Goal: Information Seeking & Learning: Find specific fact

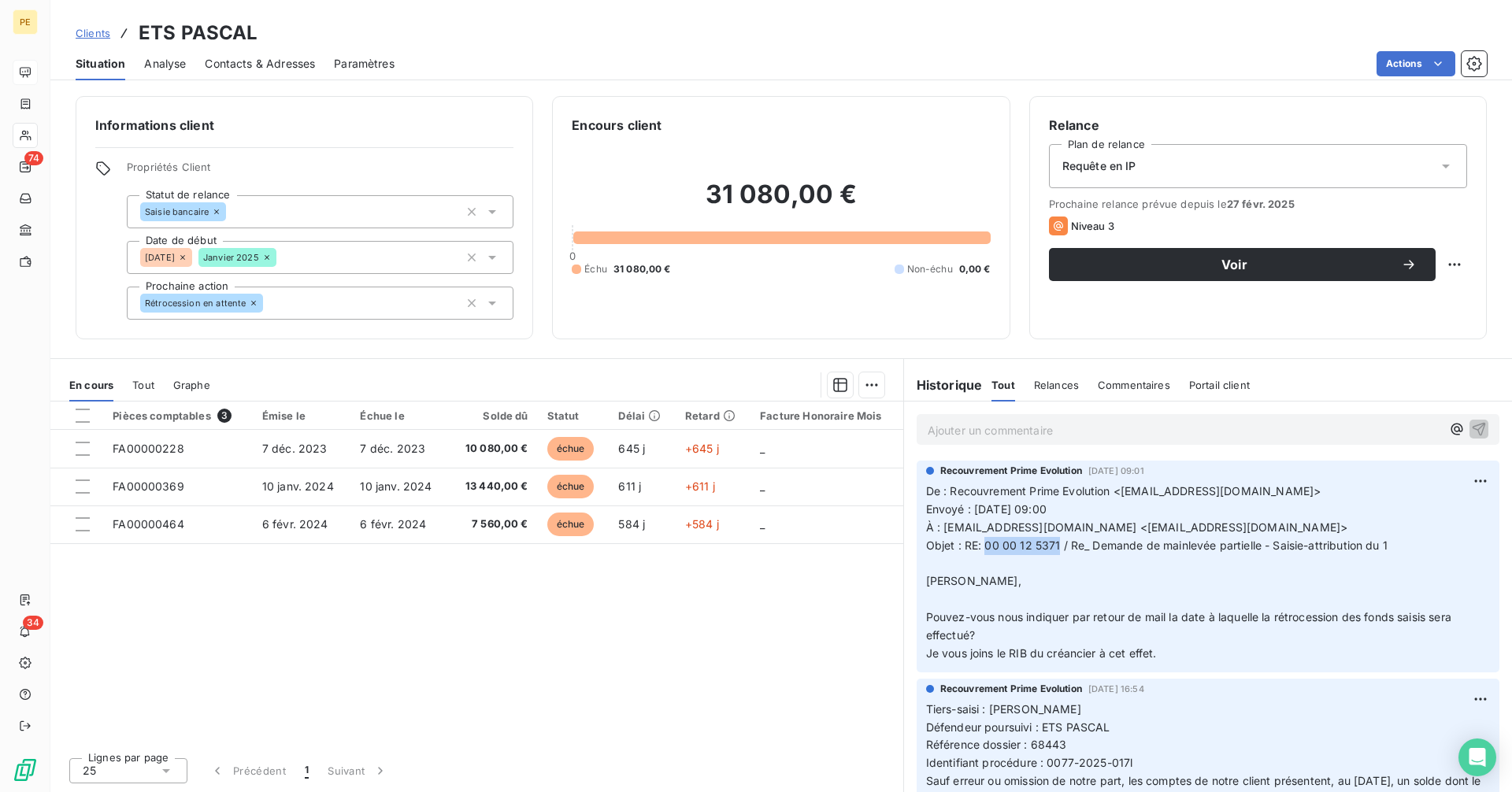
click at [82, 38] on span "Clients" at bounding box center [93, 33] width 34 height 13
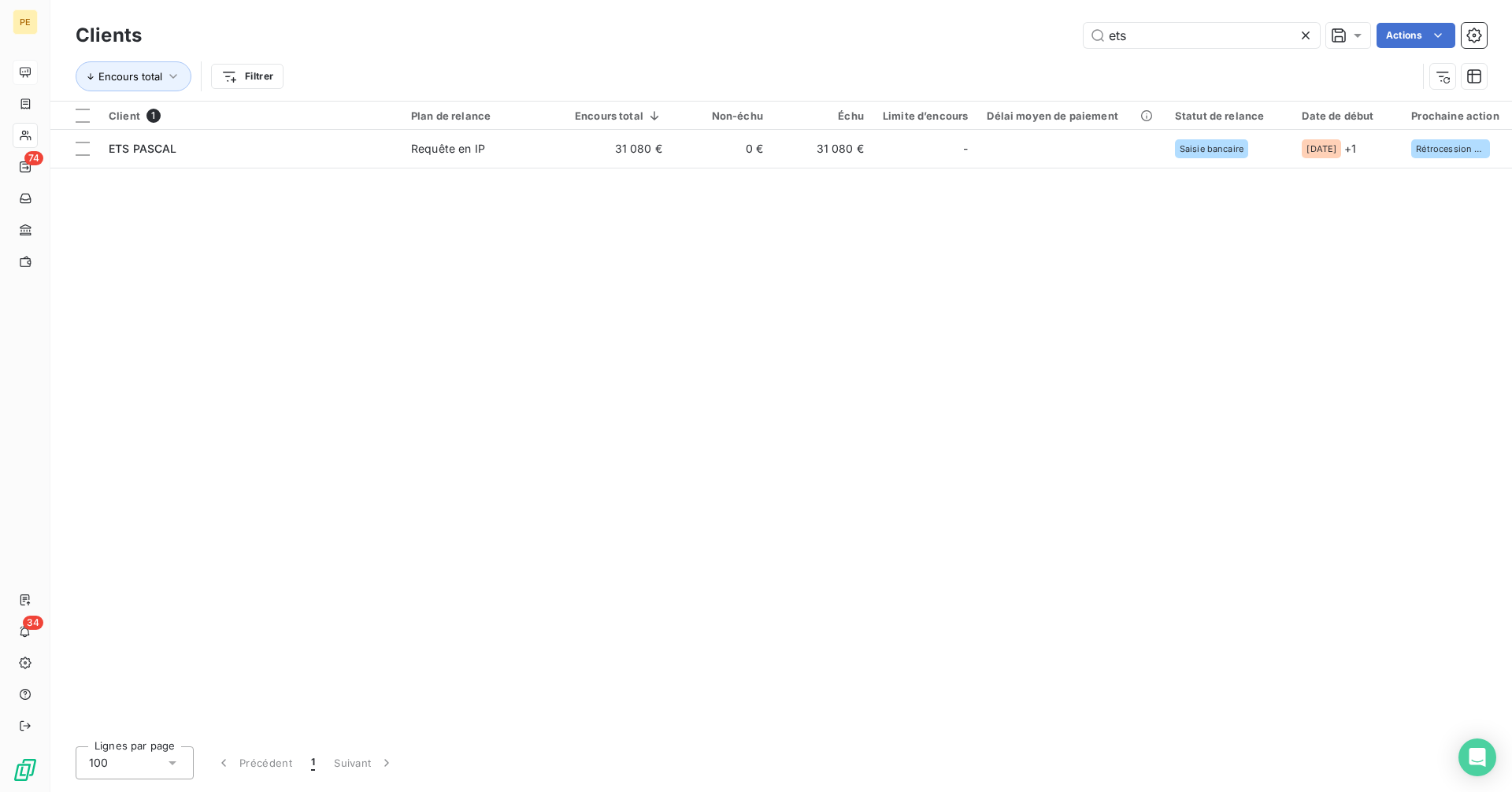
drag, startPoint x: 1175, startPoint y: 35, endPoint x: 1003, endPoint y: 41, distance: 172.1
click at [1003, 41] on div "ets Actions" at bounding box center [823, 34] width 1327 height 25
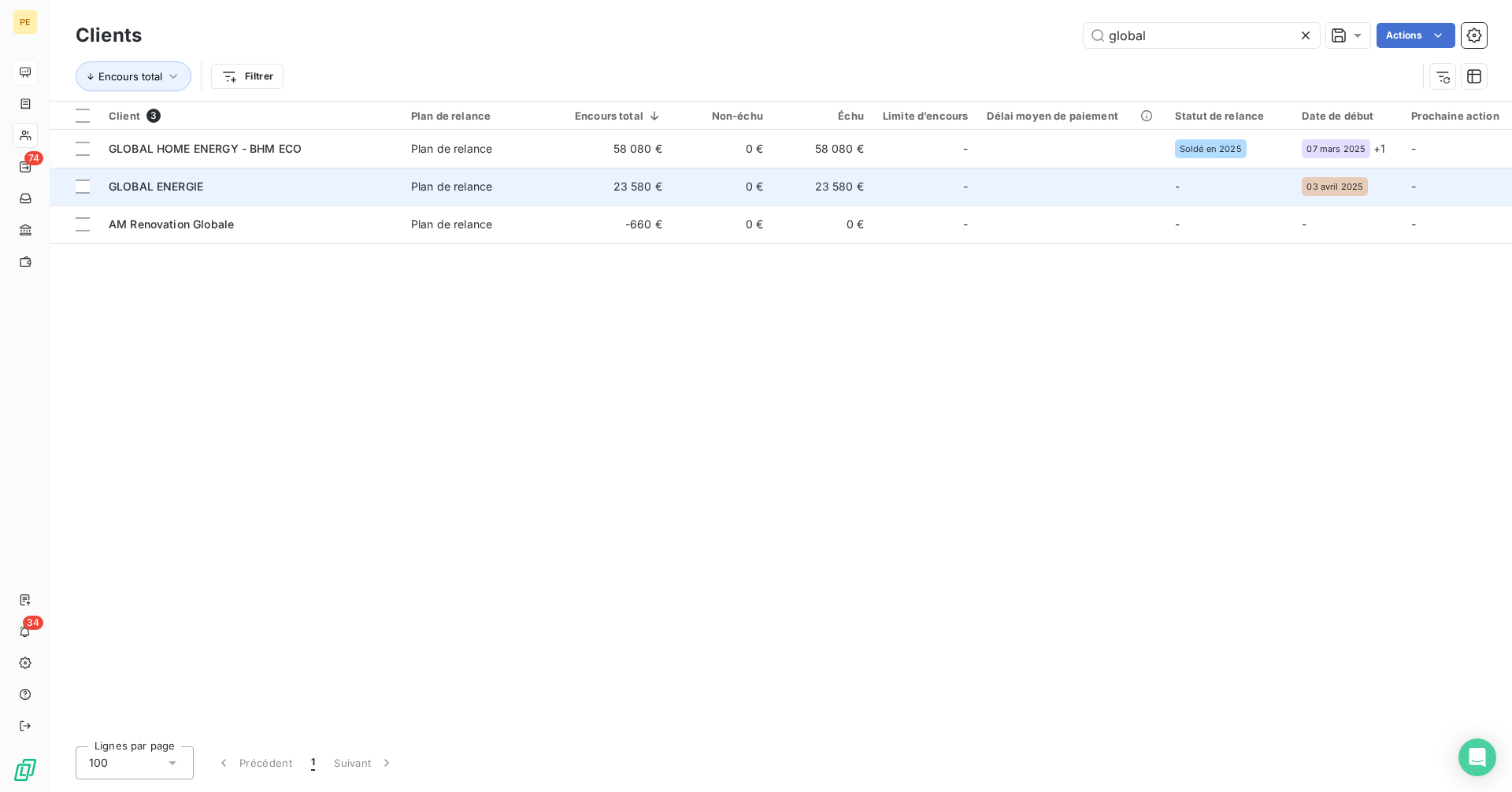
type input "global"
click at [578, 190] on td "23 580 €" at bounding box center [618, 187] width 106 height 38
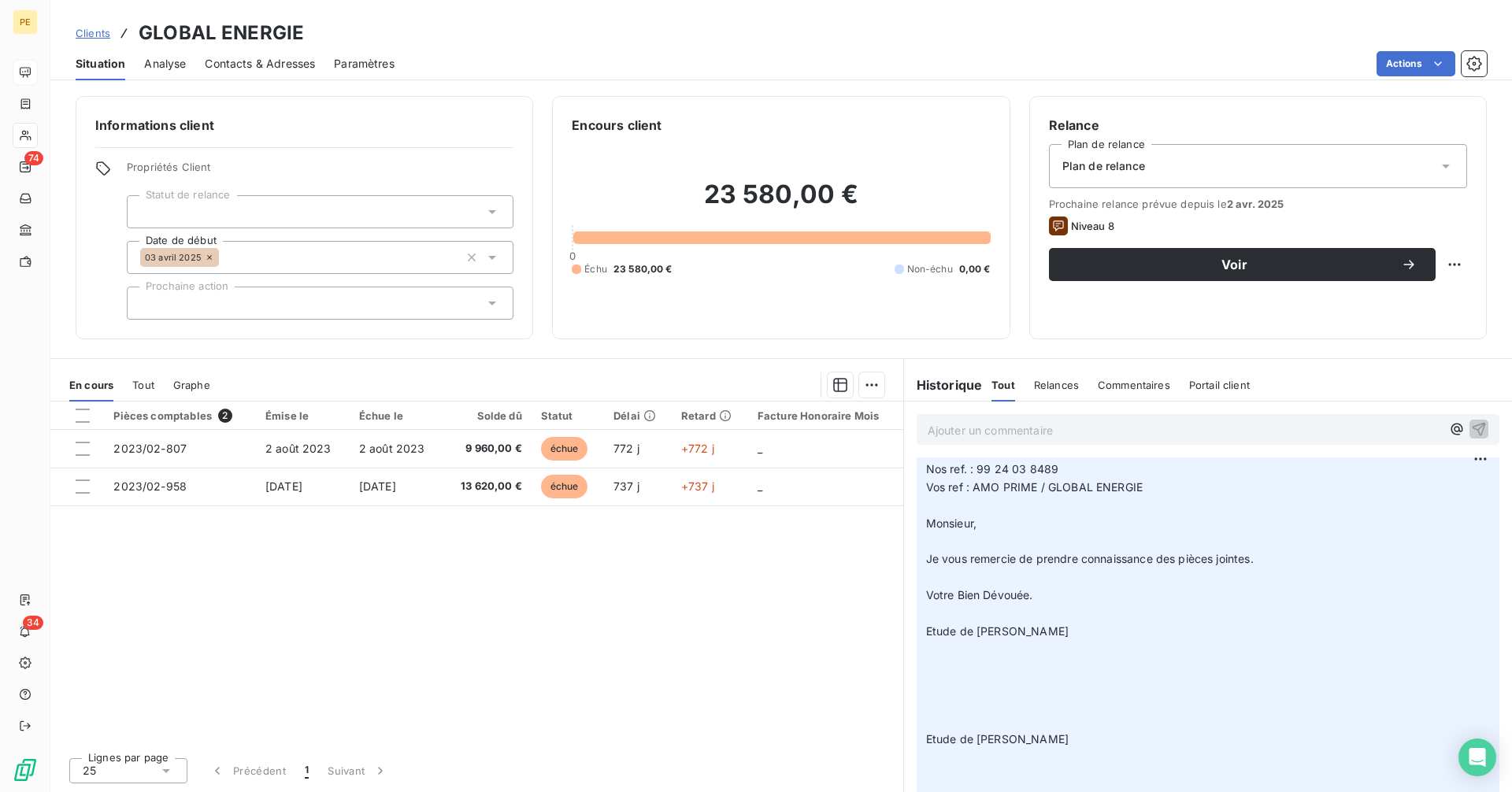
scroll to position [2700, 0]
click at [289, 63] on span "Contacts & Adresses" at bounding box center [260, 64] width 110 height 16
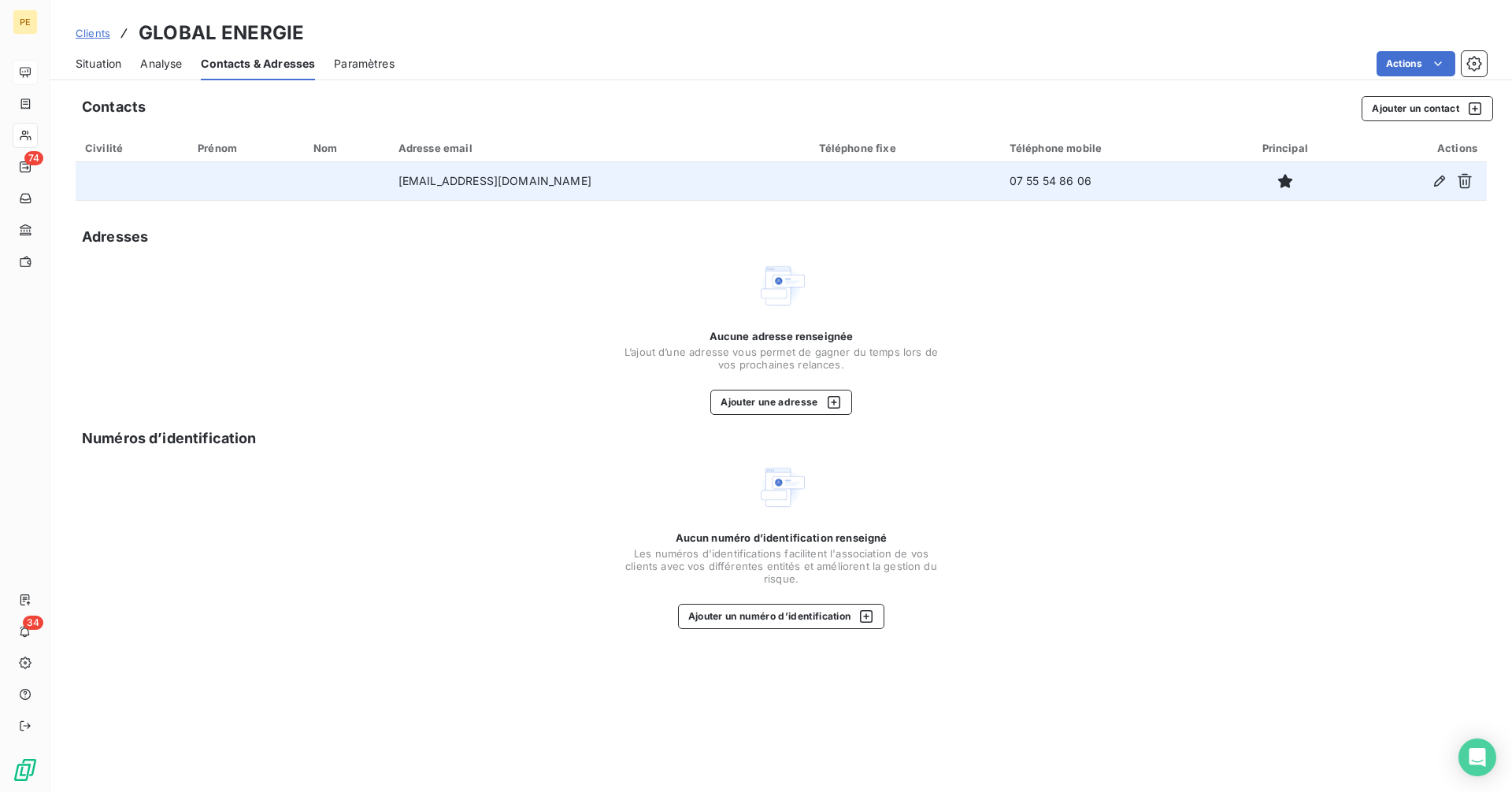
click at [584, 183] on td "[EMAIL_ADDRESS][DOMAIN_NAME]" at bounding box center [599, 181] width 421 height 38
click at [584, 182] on td "[EMAIL_ADDRESS][DOMAIN_NAME]" at bounding box center [599, 181] width 421 height 38
copy td "[EMAIL_ADDRESS][DOMAIN_NAME]"
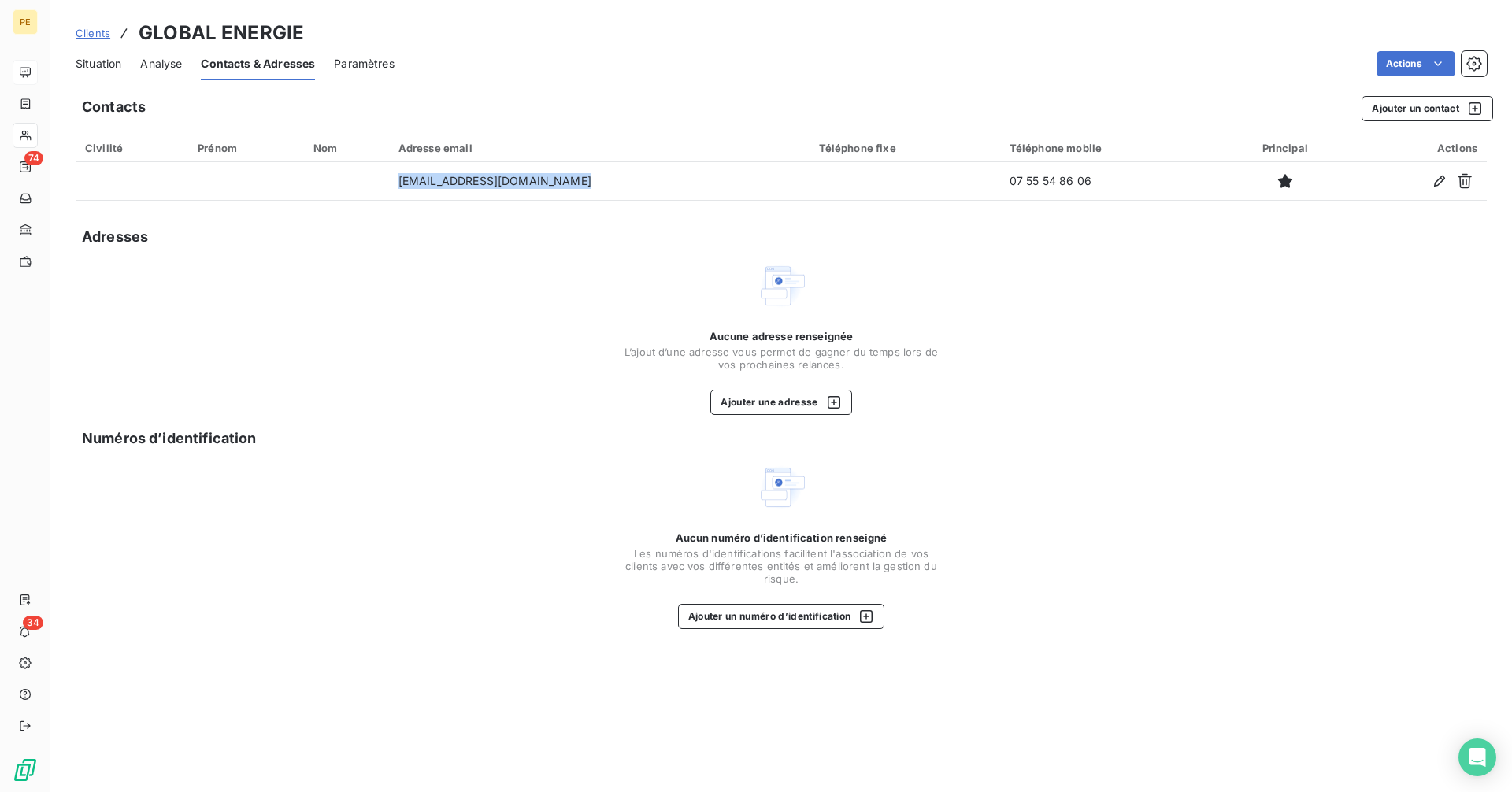
click at [106, 63] on span "Situation" at bounding box center [98, 64] width 46 height 16
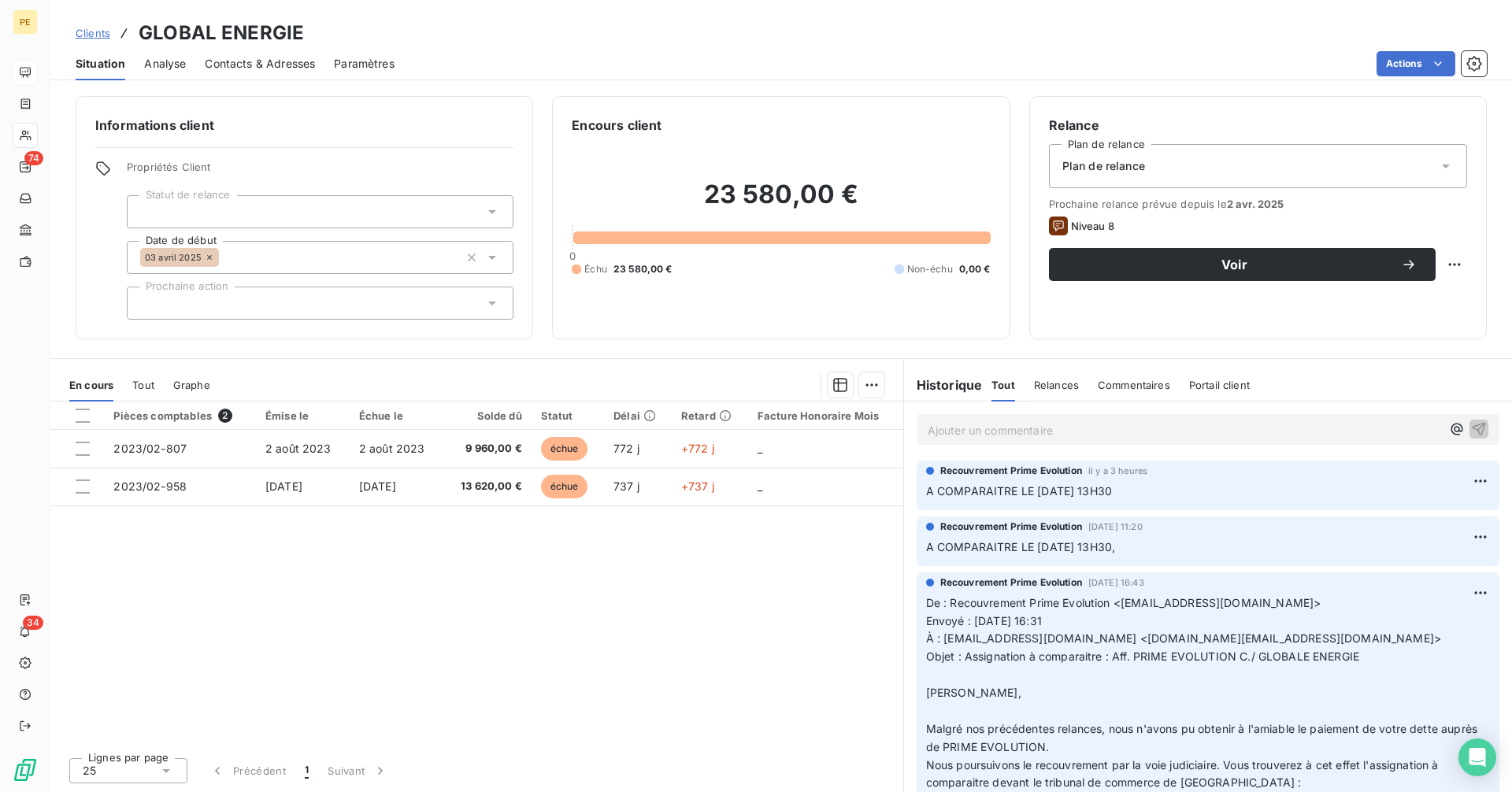
click at [1028, 433] on p "Ajouter un commentaire ﻿" at bounding box center [1184, 430] width 514 height 20
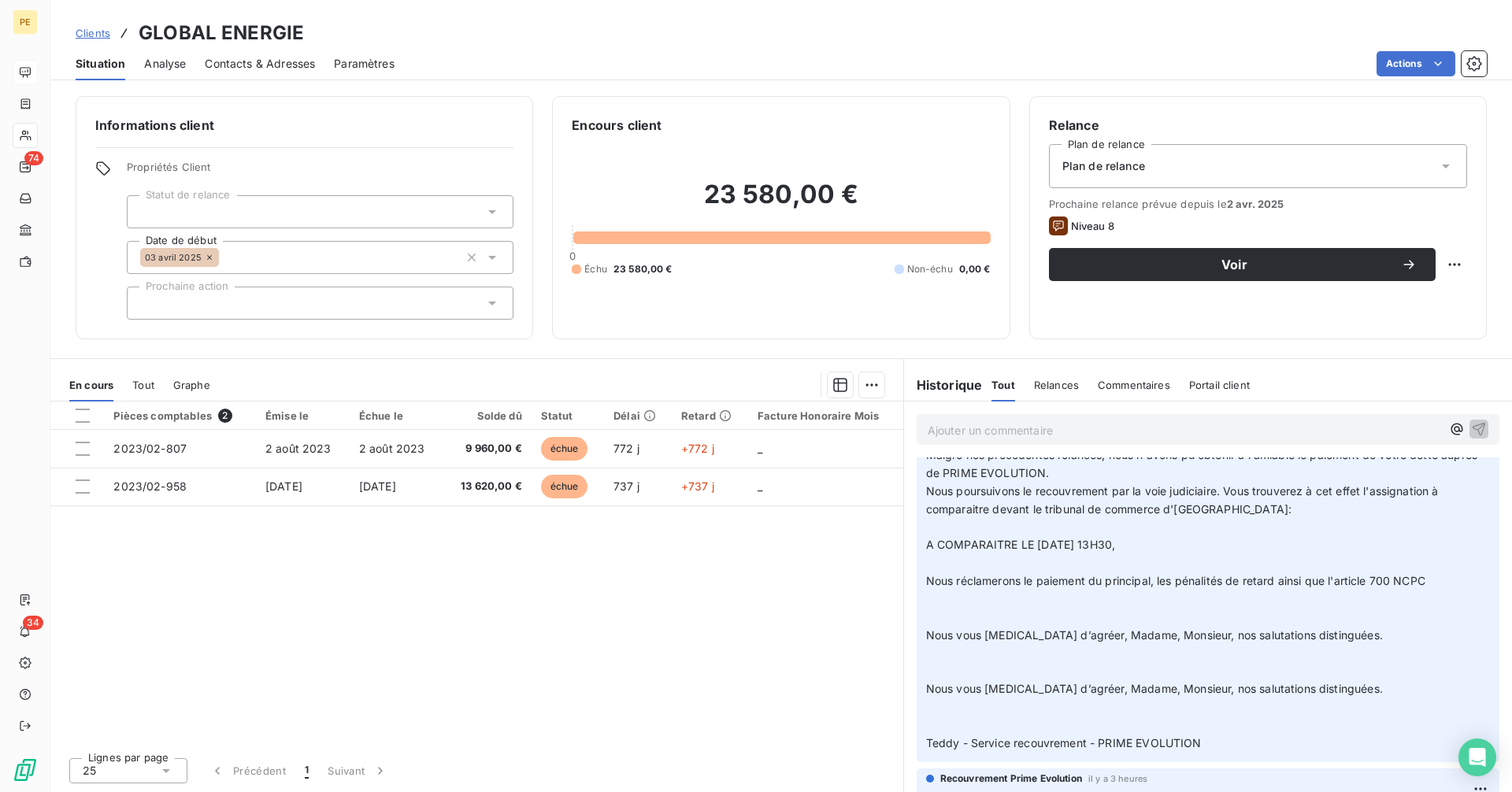
scroll to position [182, 0]
click at [92, 34] on span "Clients" at bounding box center [93, 33] width 34 height 13
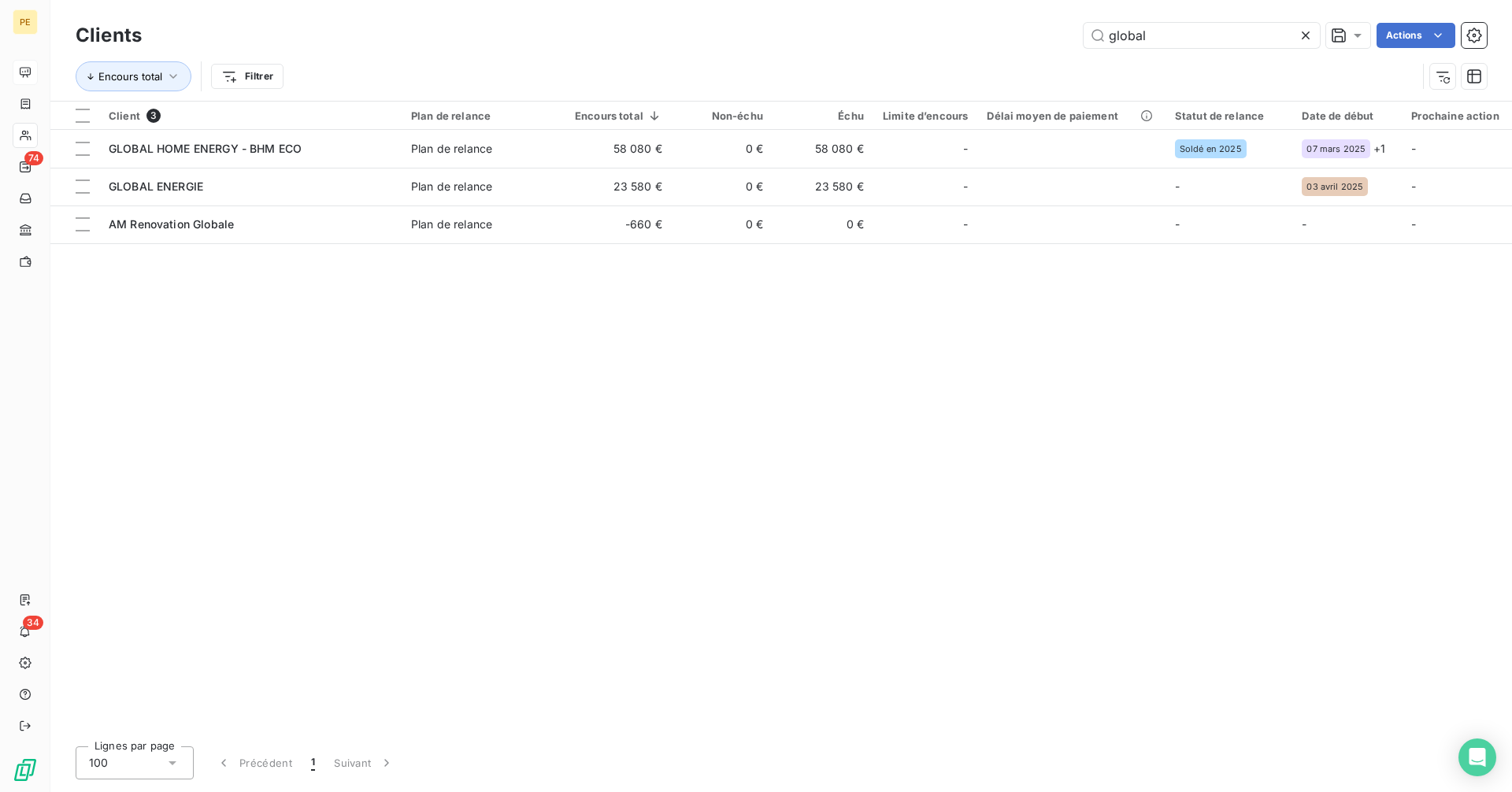
drag, startPoint x: 1246, startPoint y: 34, endPoint x: 1050, endPoint y: 41, distance: 196.1
click at [1050, 41] on div "global Actions" at bounding box center [823, 34] width 1327 height 25
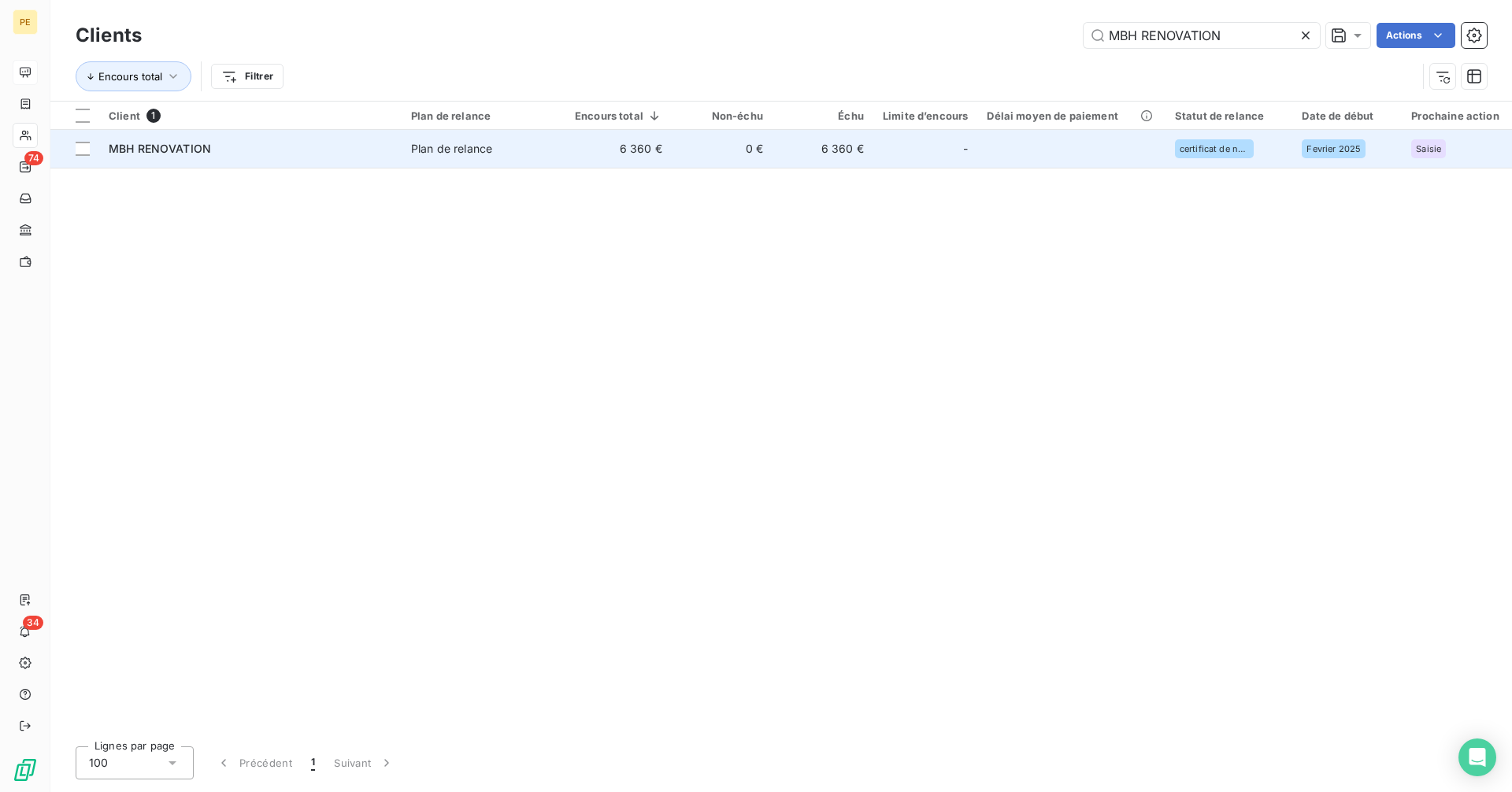
type input "MBH RENOVATION"
click at [784, 150] on td "6 360 €" at bounding box center [822, 149] width 101 height 38
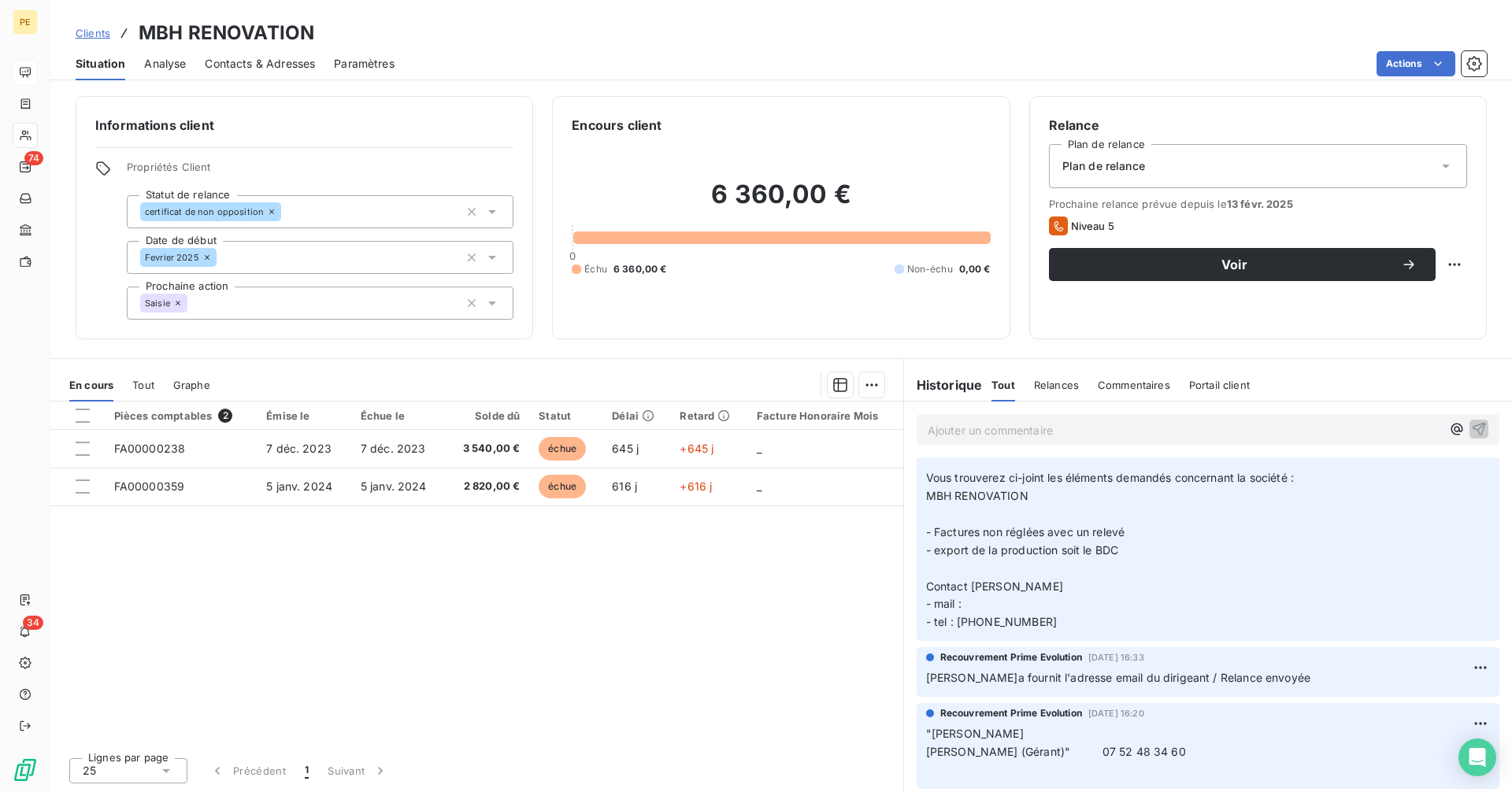
scroll to position [4752, 0]
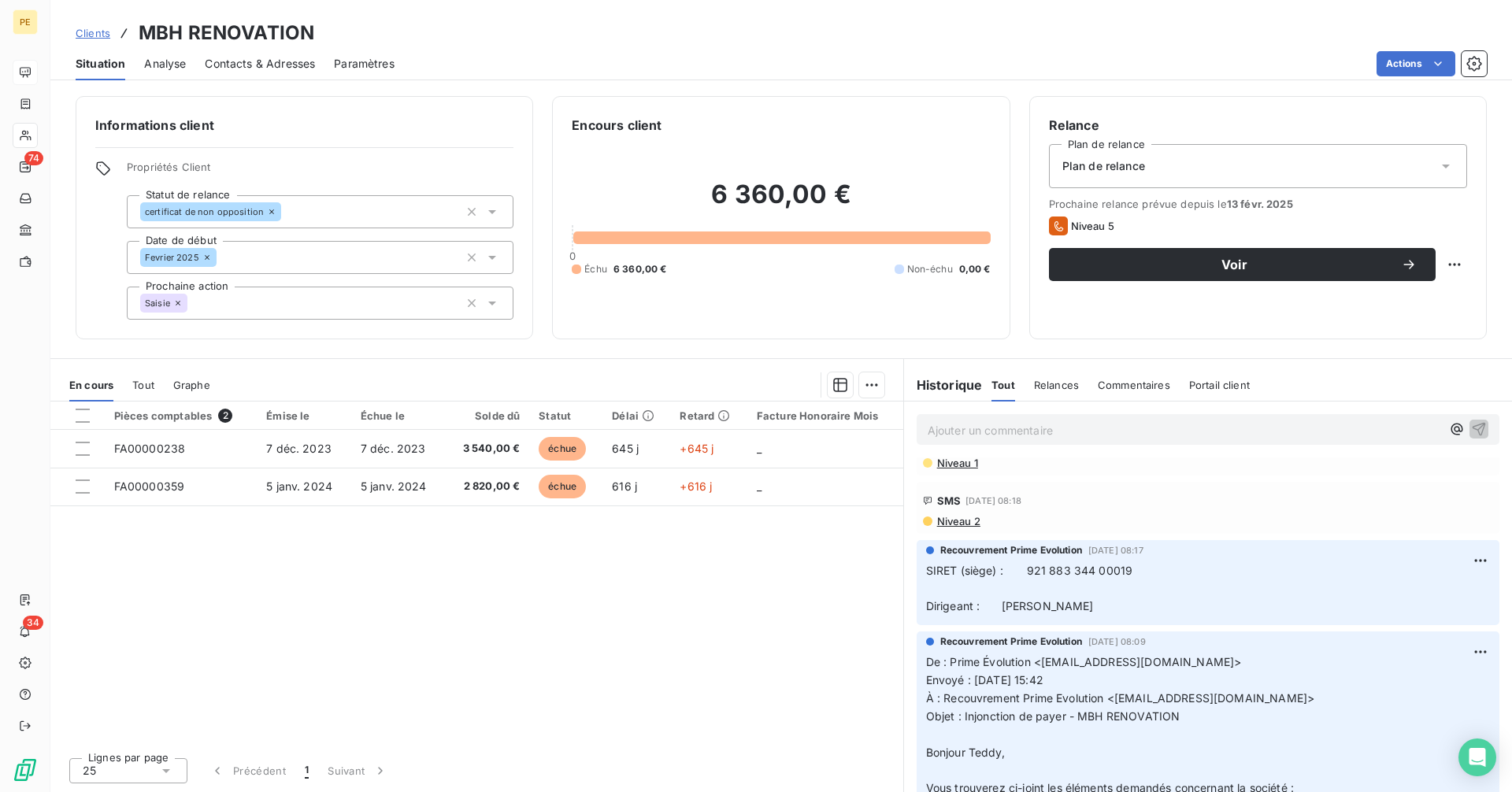
click at [1082, 589] on span "SIRET (siège) : 921 883 344 00019 Dirigeant : [PERSON_NAME]" at bounding box center [1032, 589] width 210 height 50
click at [1082, 589] on span "SIRET (siège) : 921 883 344 00019 Dirigeant : [PERSON_NAME]" at bounding box center [1032, 590] width 210 height 50
click at [1082, 589] on span "SIRET (siège) : 921 883 344 00019 Dirigeant : [PERSON_NAME]" at bounding box center [1032, 590] width 210 height 50
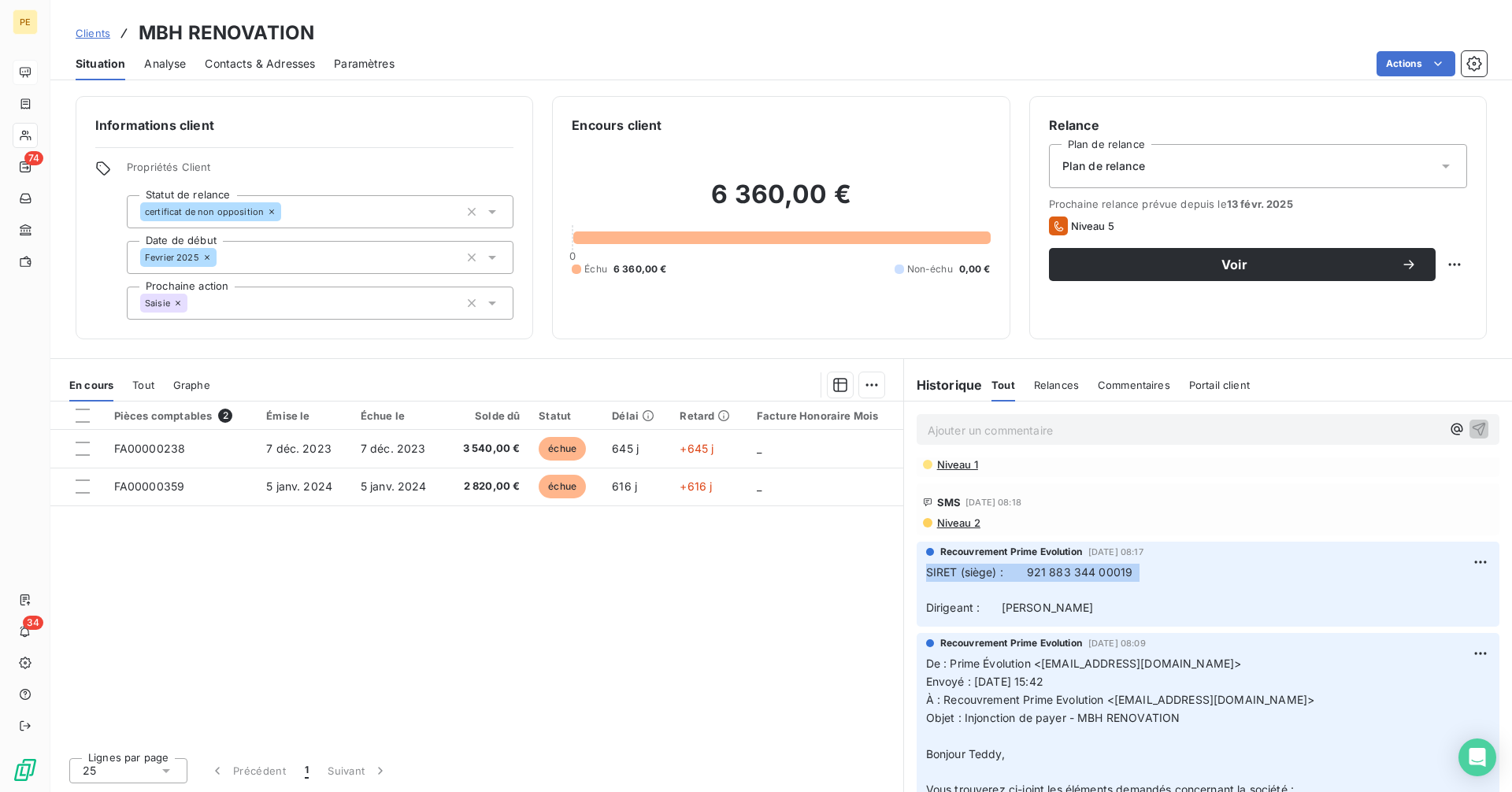
click at [1064, 590] on span "SIRET (siège) : 921 883 344 00019 Dirigeant : [PERSON_NAME]" at bounding box center [1032, 590] width 210 height 50
drag, startPoint x: 1032, startPoint y: 594, endPoint x: 1199, endPoint y: 588, distance: 167.1
click at [1199, 588] on p "SIRET (siège) : 921 883 344 00019 Dirigeant : [PERSON_NAME]" at bounding box center [1209, 590] width 564 height 54
copy span "921 883 344 00019"
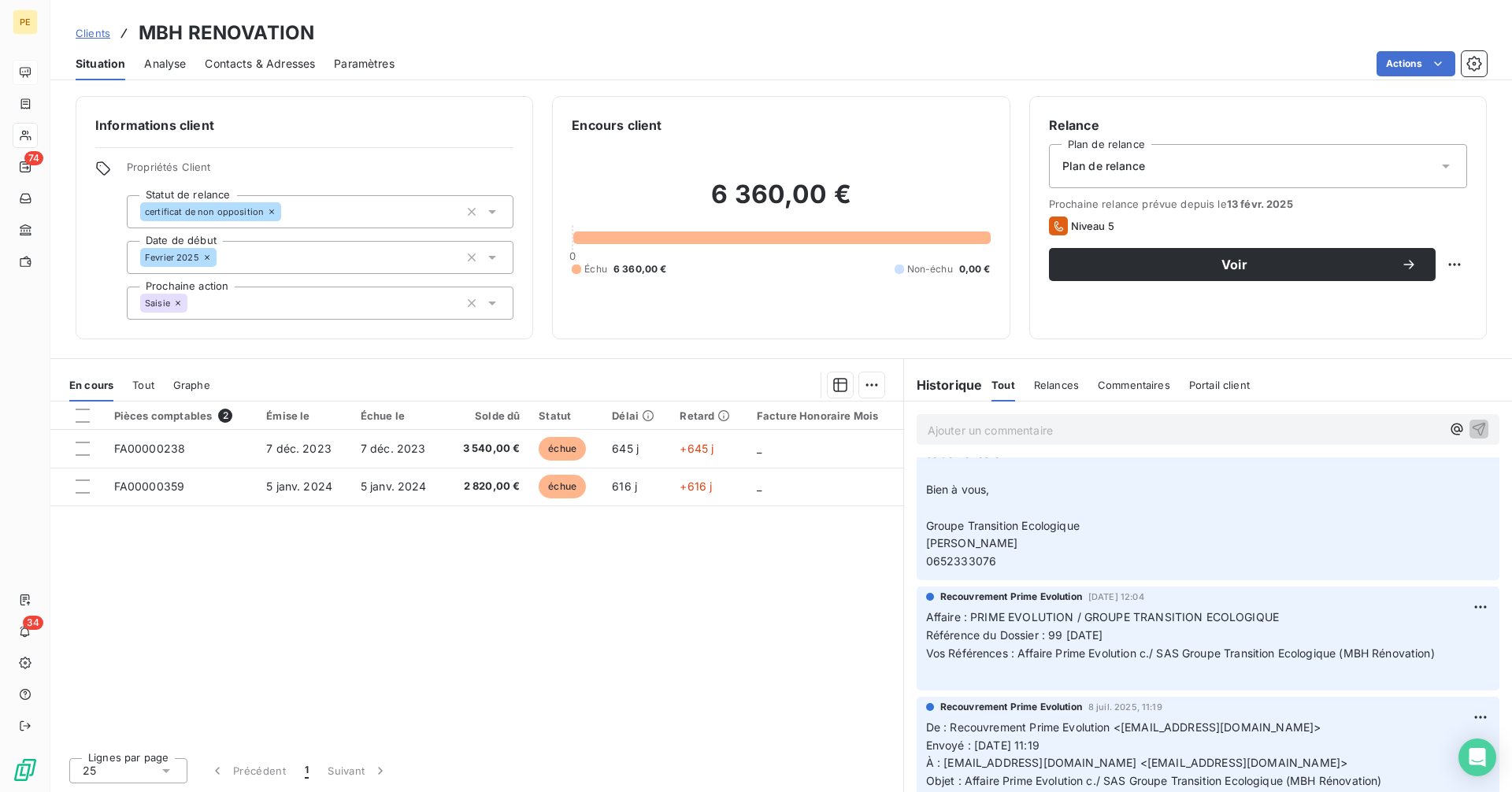
scroll to position [1284, 0]
drag, startPoint x: 1118, startPoint y: 650, endPoint x: 1053, endPoint y: 654, distance: 65.1
click at [1053, 654] on p "Affaire : PRIME EVOLUTION / GROUPE TRANSITION ECOLOGIQUE Référence du Dossier :…" at bounding box center [1209, 646] width 564 height 72
copy span "99 [DATE]"
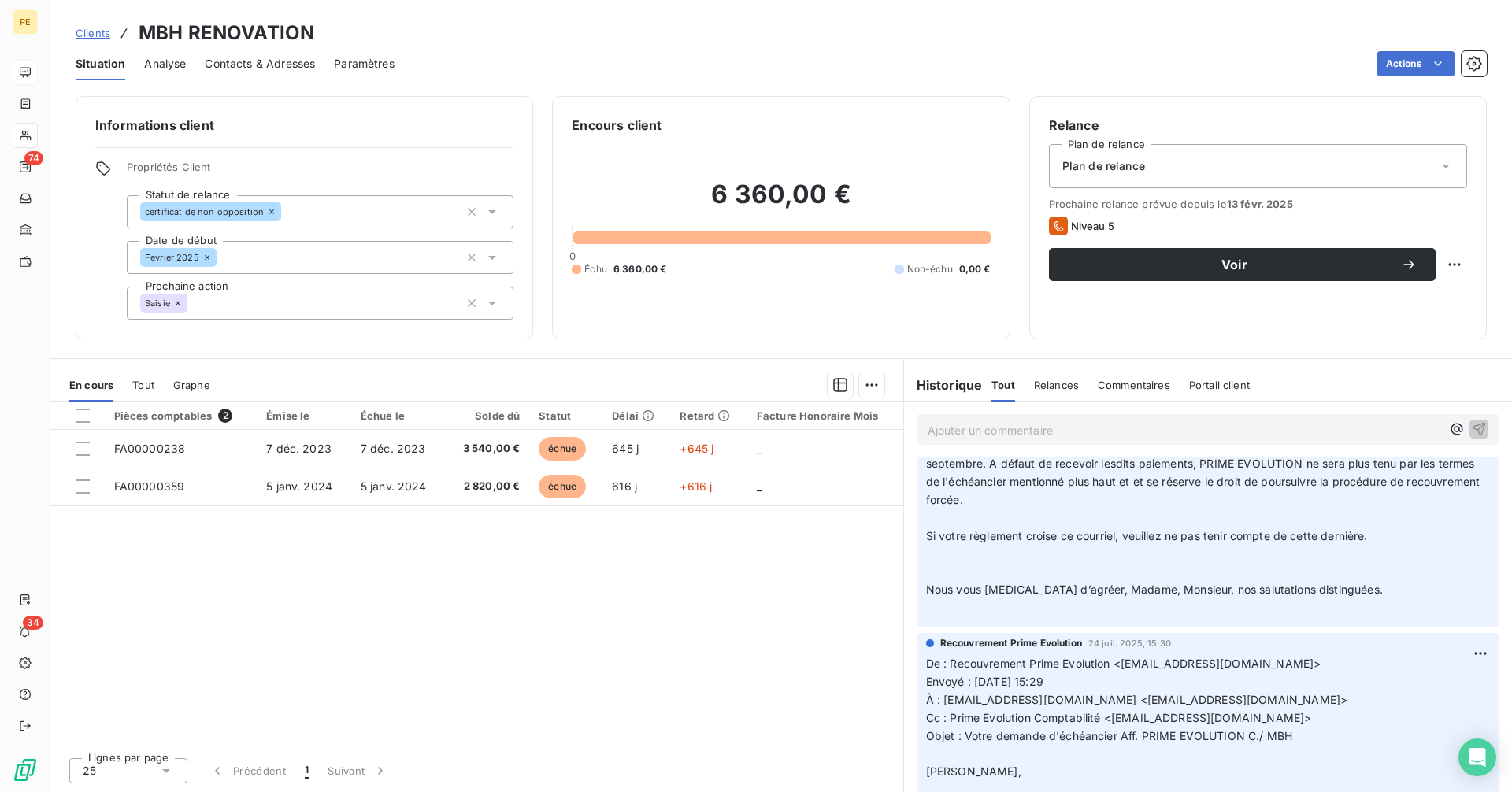
scroll to position [0, 0]
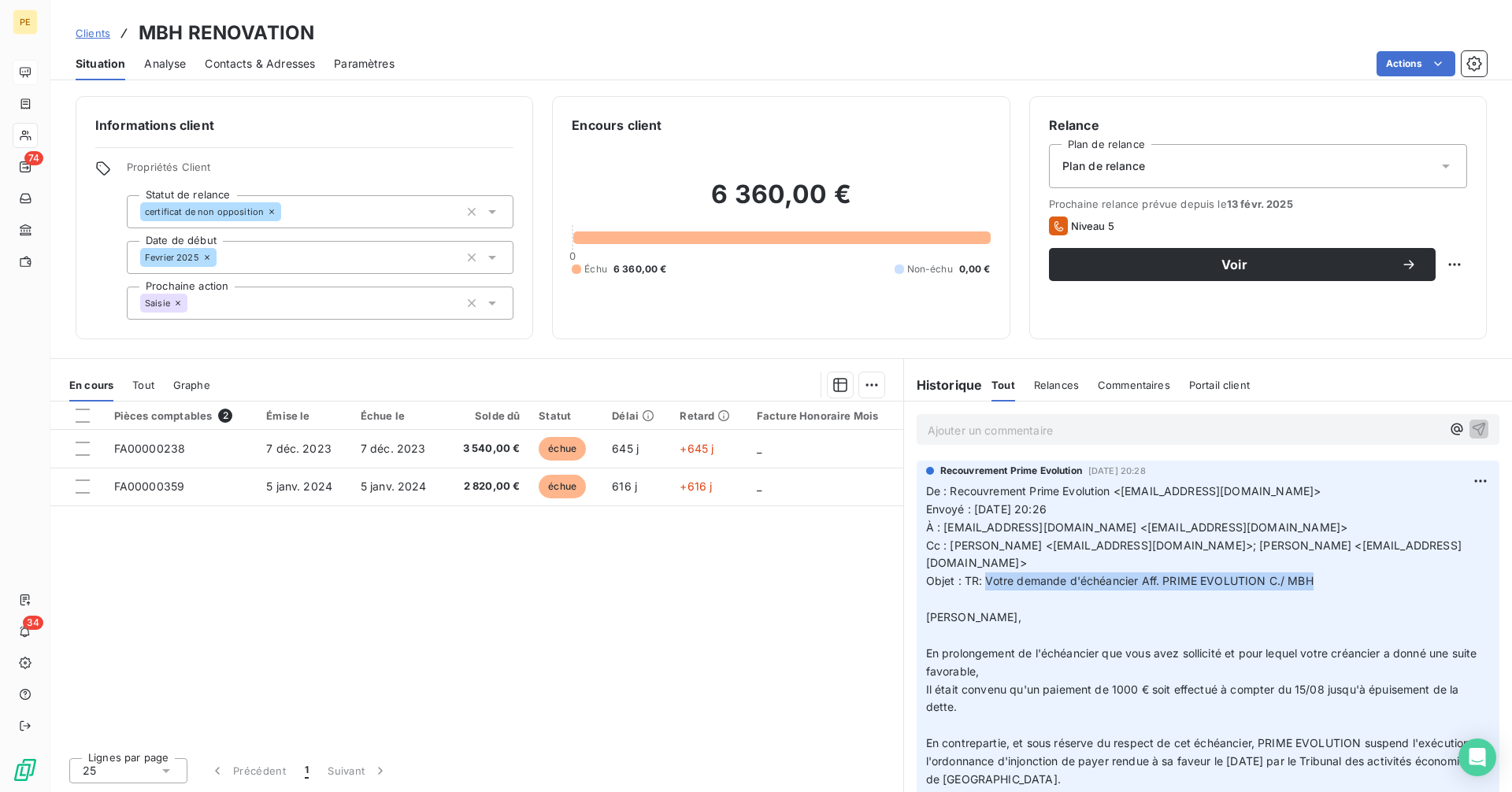
drag, startPoint x: 1331, startPoint y: 561, endPoint x: 984, endPoint y: 565, distance: 347.0
click at [984, 565] on p "De : Recouvrement Prime Evolution <[EMAIL_ADDRESS][DOMAIN_NAME]> Envoyé : [DATE…" at bounding box center [1209, 762] width 564 height 558
copy span "Votre demande d'échéancier Aff. PRIME EVOLUTION C./ MBH"
click at [1088, 415] on div "Ajouter un commentaire ﻿" at bounding box center [1209, 430] width 583 height 31
click at [1083, 425] on p "Ajouter un commentaire ﻿" at bounding box center [1184, 430] width 514 height 20
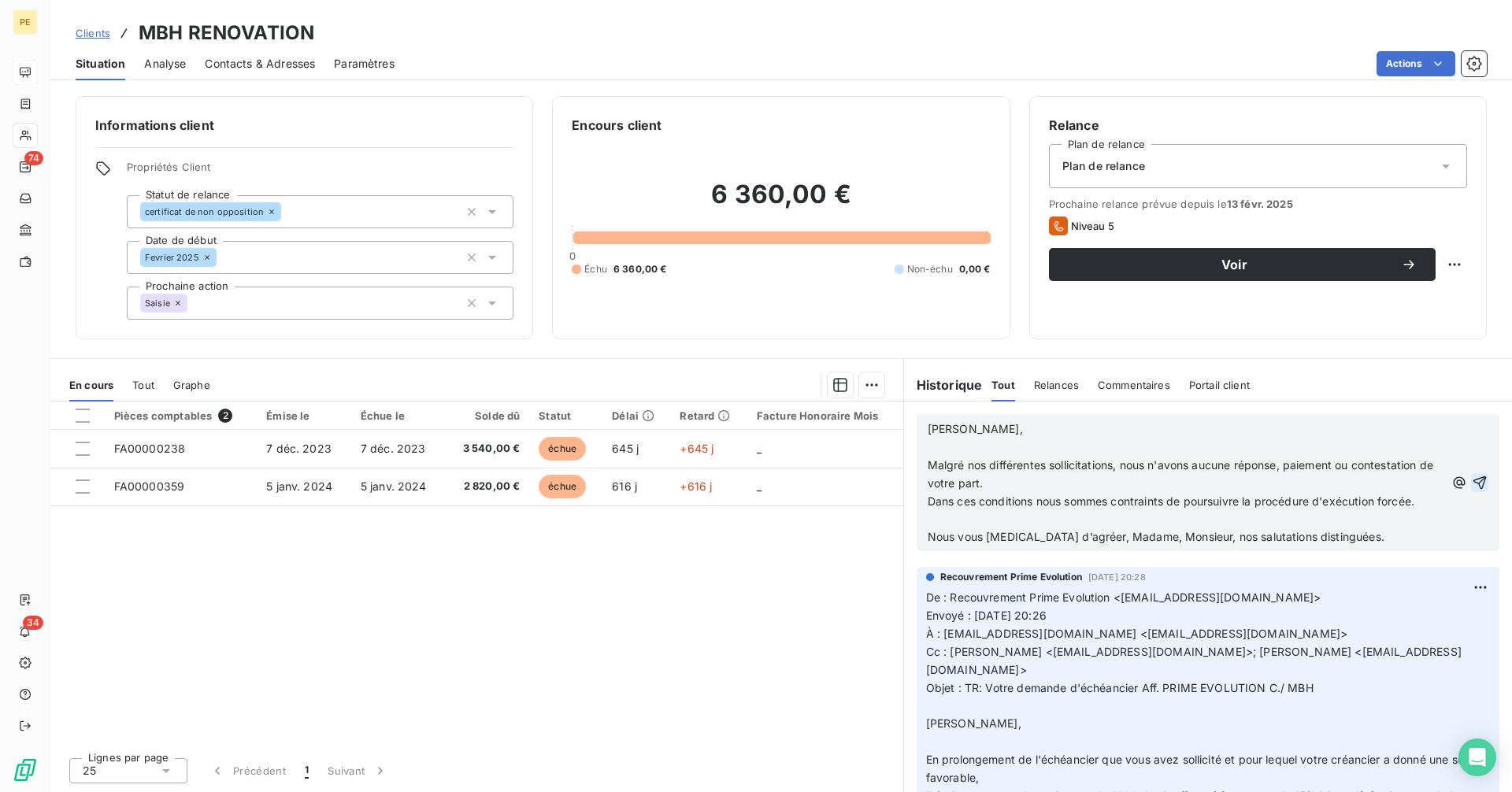
click at [1472, 487] on icon "button" at bounding box center [1480, 483] width 16 height 16
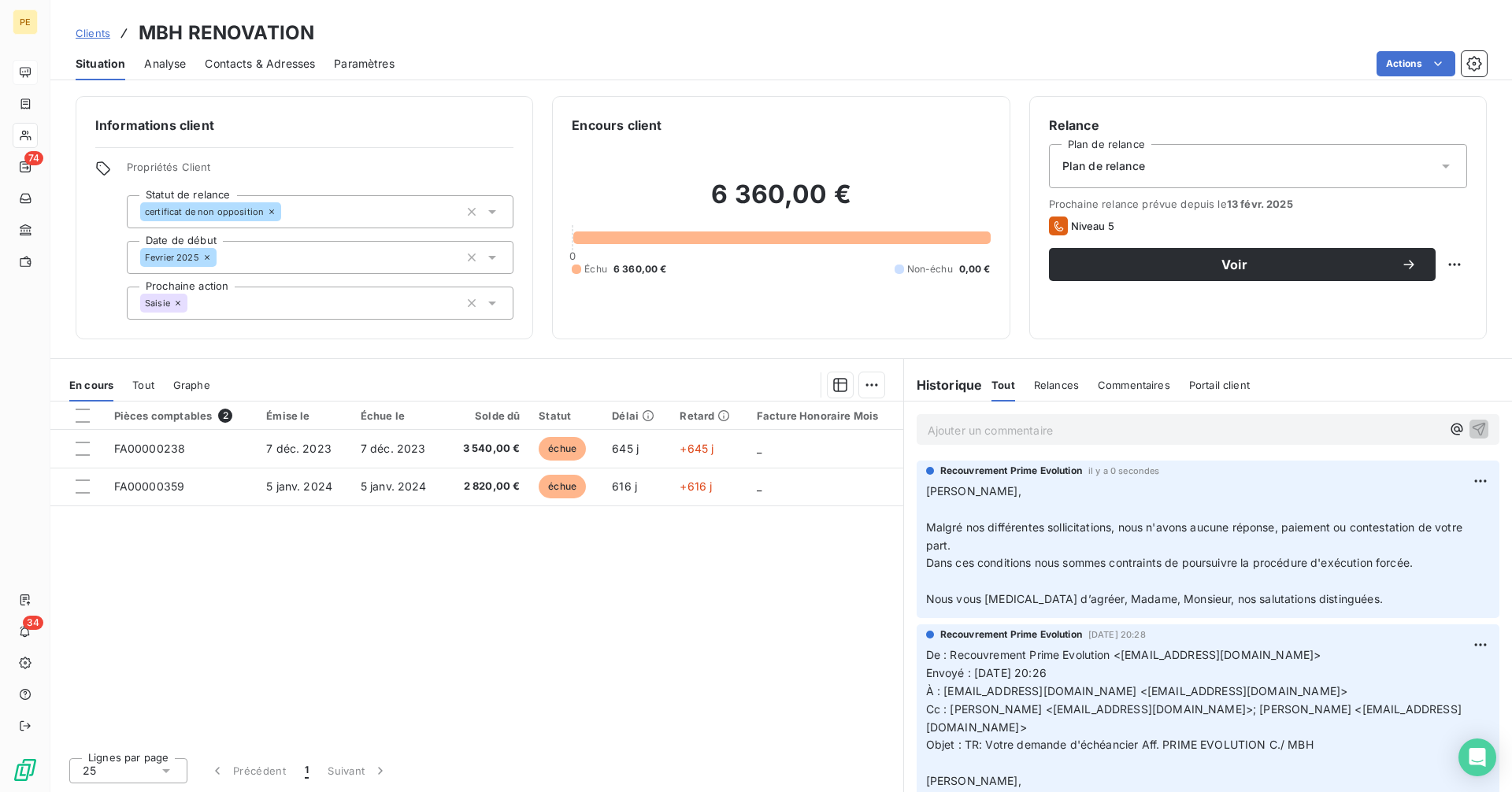
click at [87, 35] on span "Clients" at bounding box center [93, 33] width 34 height 13
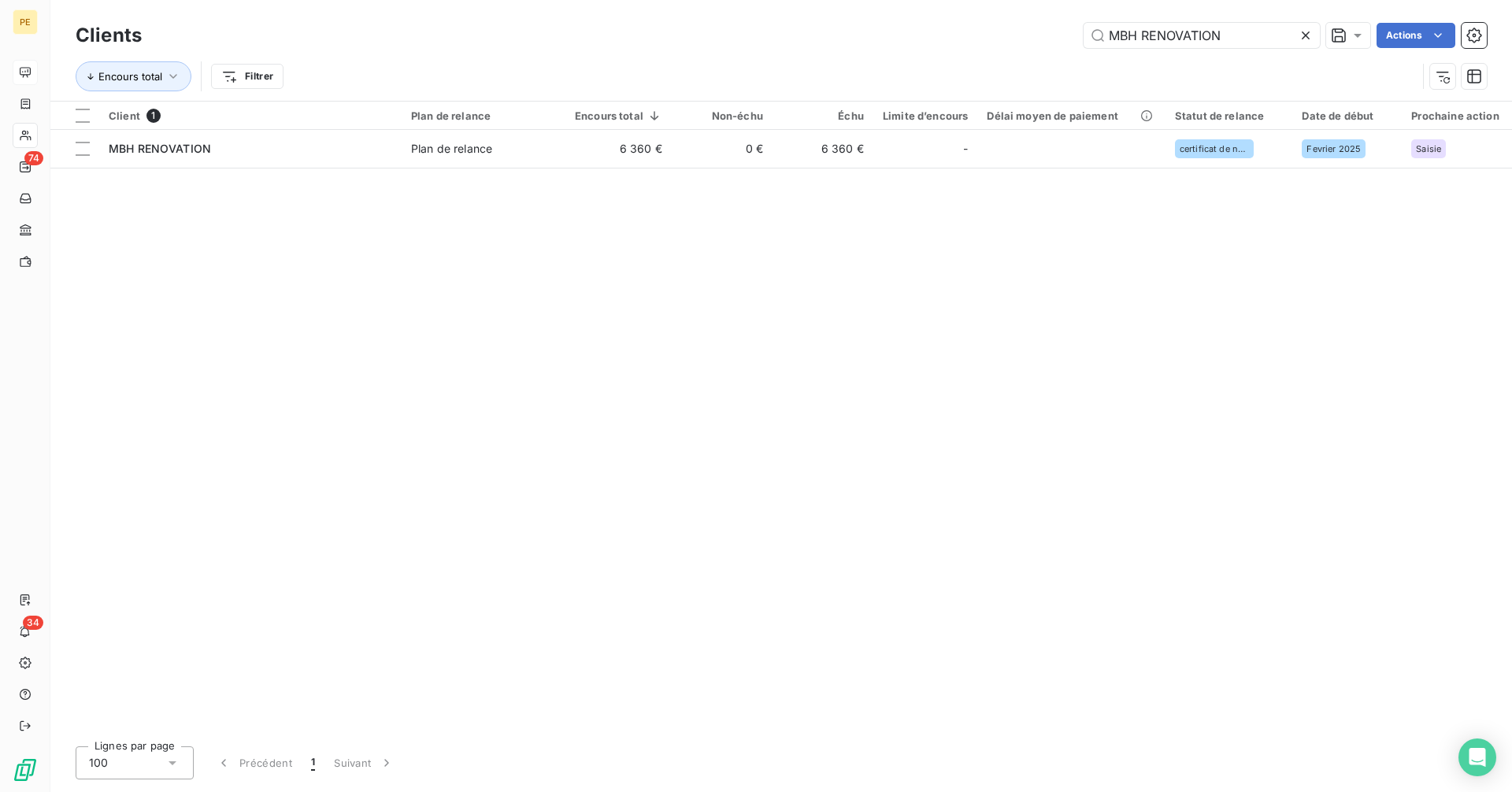
click at [1304, 37] on icon at bounding box center [1306, 35] width 16 height 16
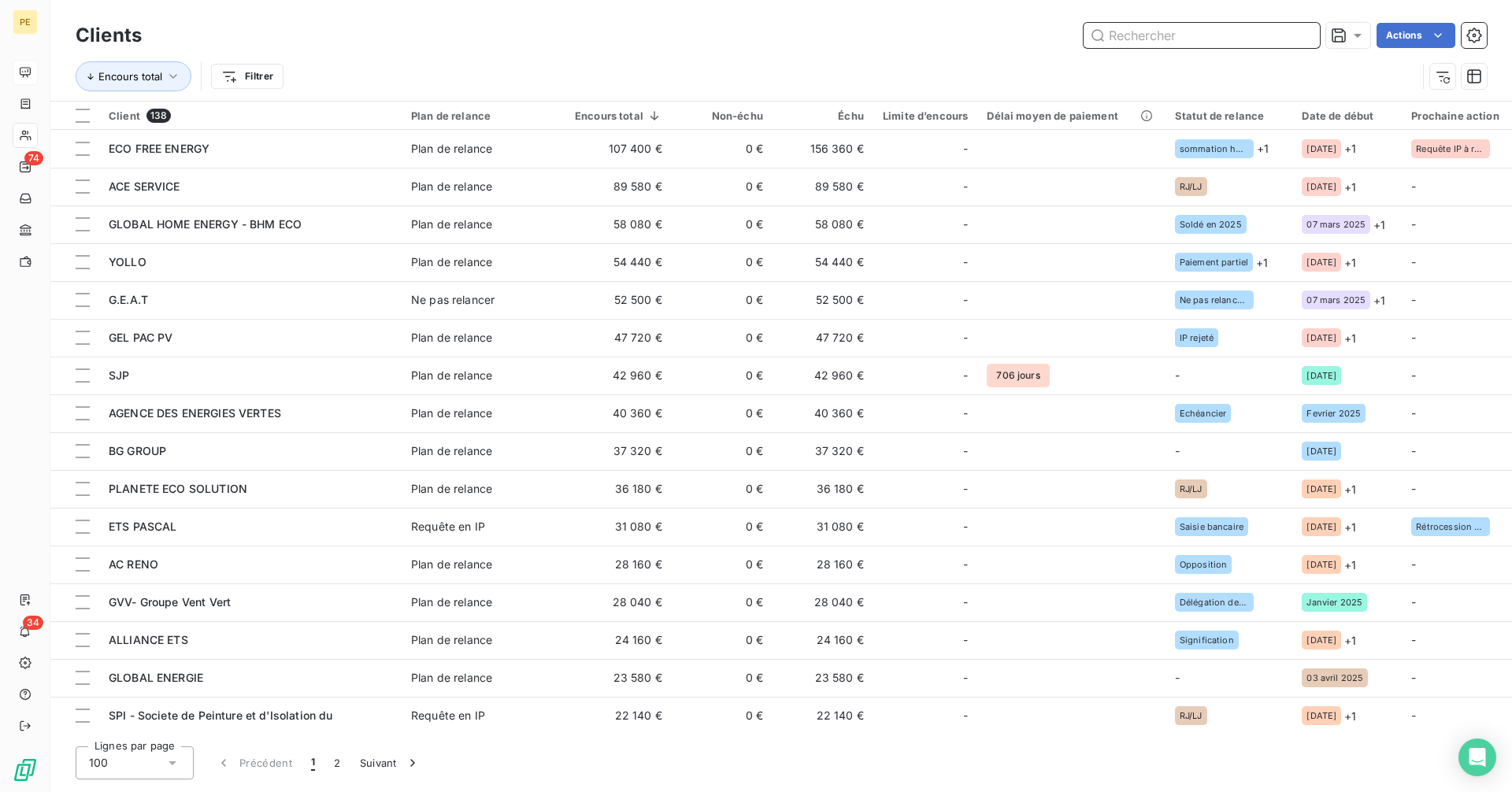
click at [1239, 37] on input "text" at bounding box center [1202, 34] width 236 height 25
paste input "CAP ISOLATION"
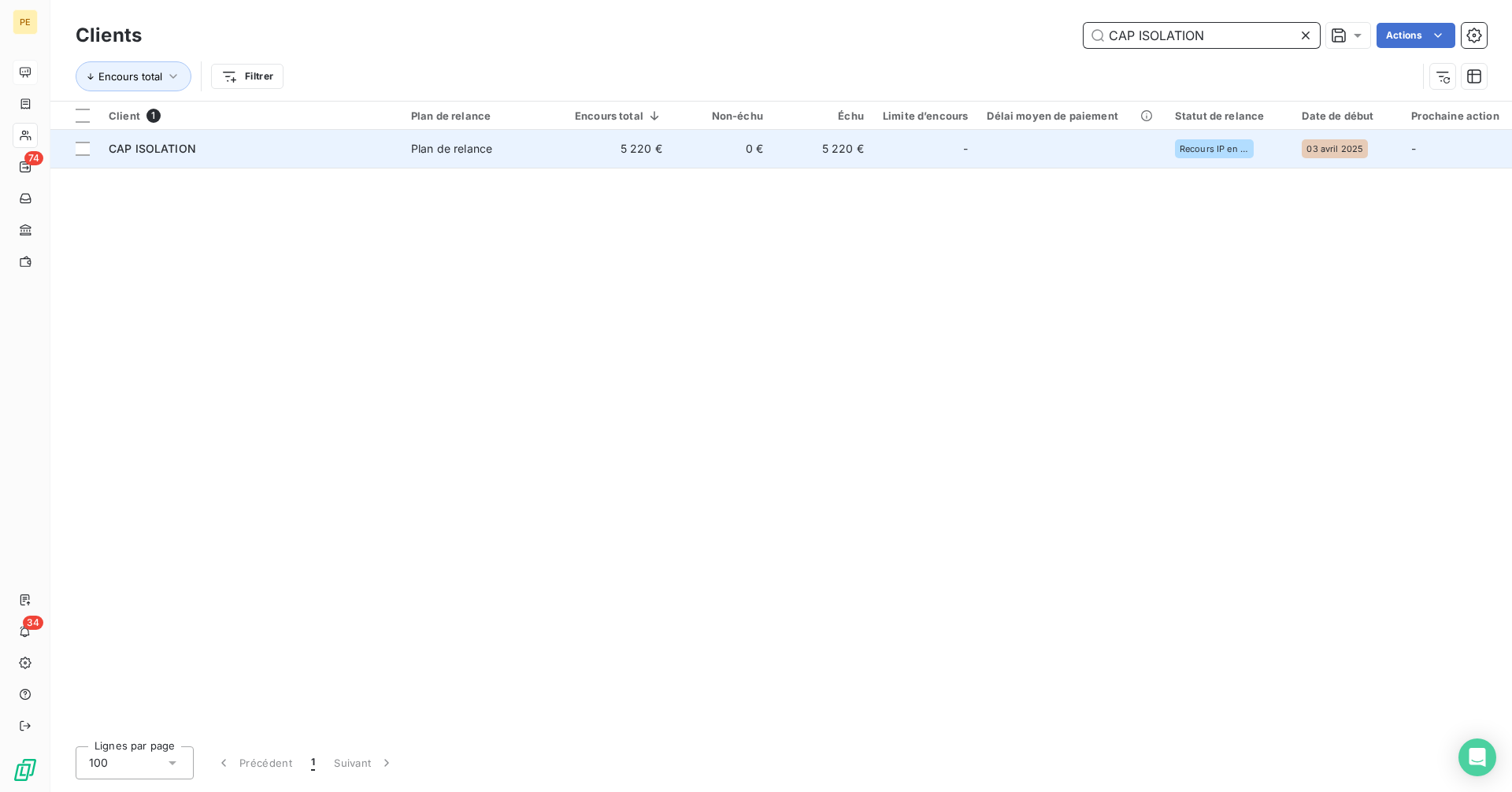
type input "CAP ISOLATION"
click at [650, 151] on td "5 220 €" at bounding box center [618, 149] width 106 height 38
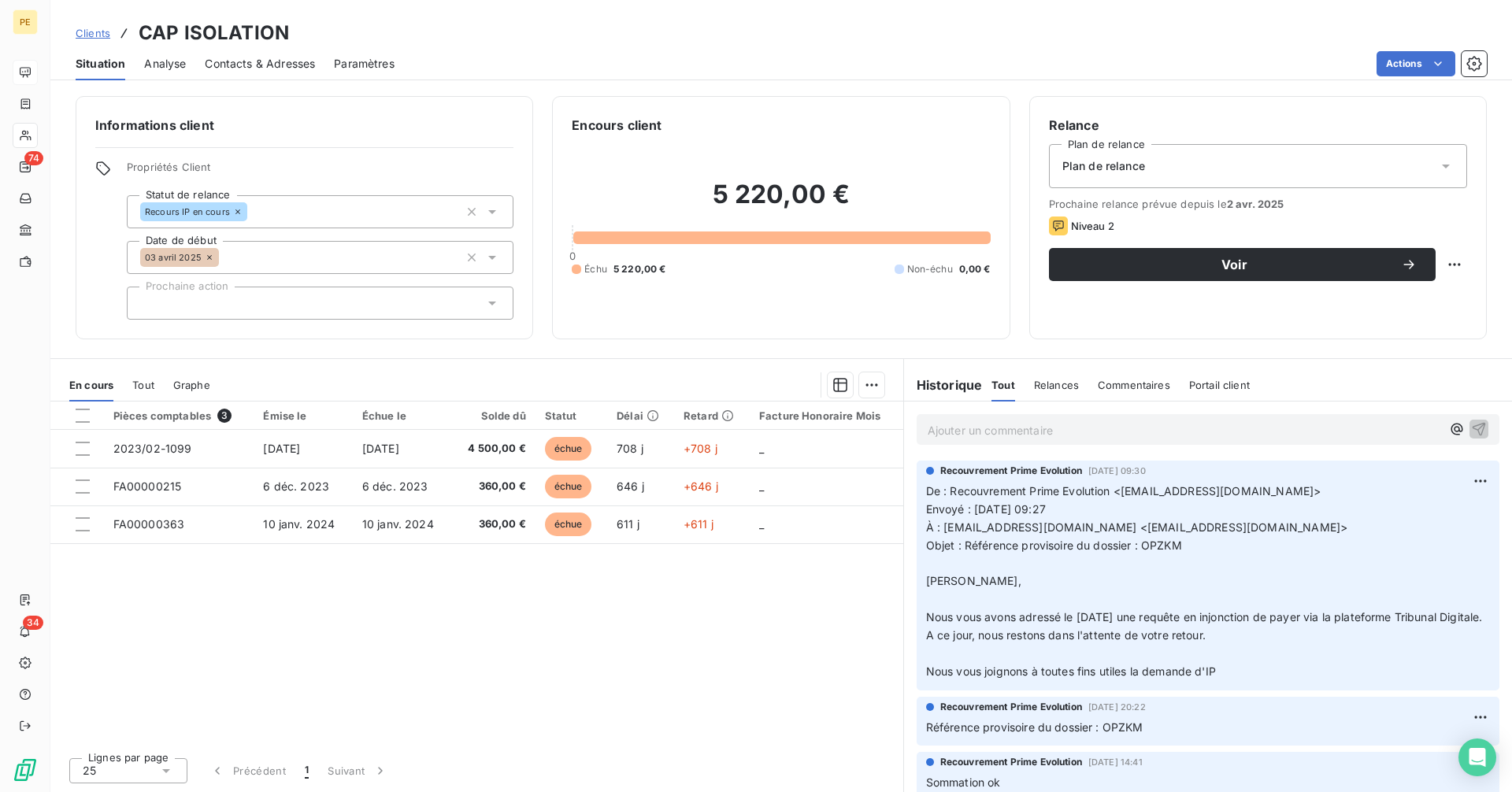
click at [1038, 541] on span "Objet : Référence provisoire du dossier : OPZKM" at bounding box center [1054, 546] width 256 height 14
drag, startPoint x: 1190, startPoint y: 545, endPoint x: 965, endPoint y: 552, distance: 225.1
click at [965, 552] on p "De : Recouvrement Prime Evolution <[EMAIL_ADDRESS][DOMAIN_NAME]> Envoyé : [DATE…" at bounding box center [1209, 582] width 564 height 198
copy span "Référence provisoire du dossier : OPZKM"
click at [1022, 438] on p "Ajouter un commentaire ﻿" at bounding box center [1184, 430] width 514 height 20
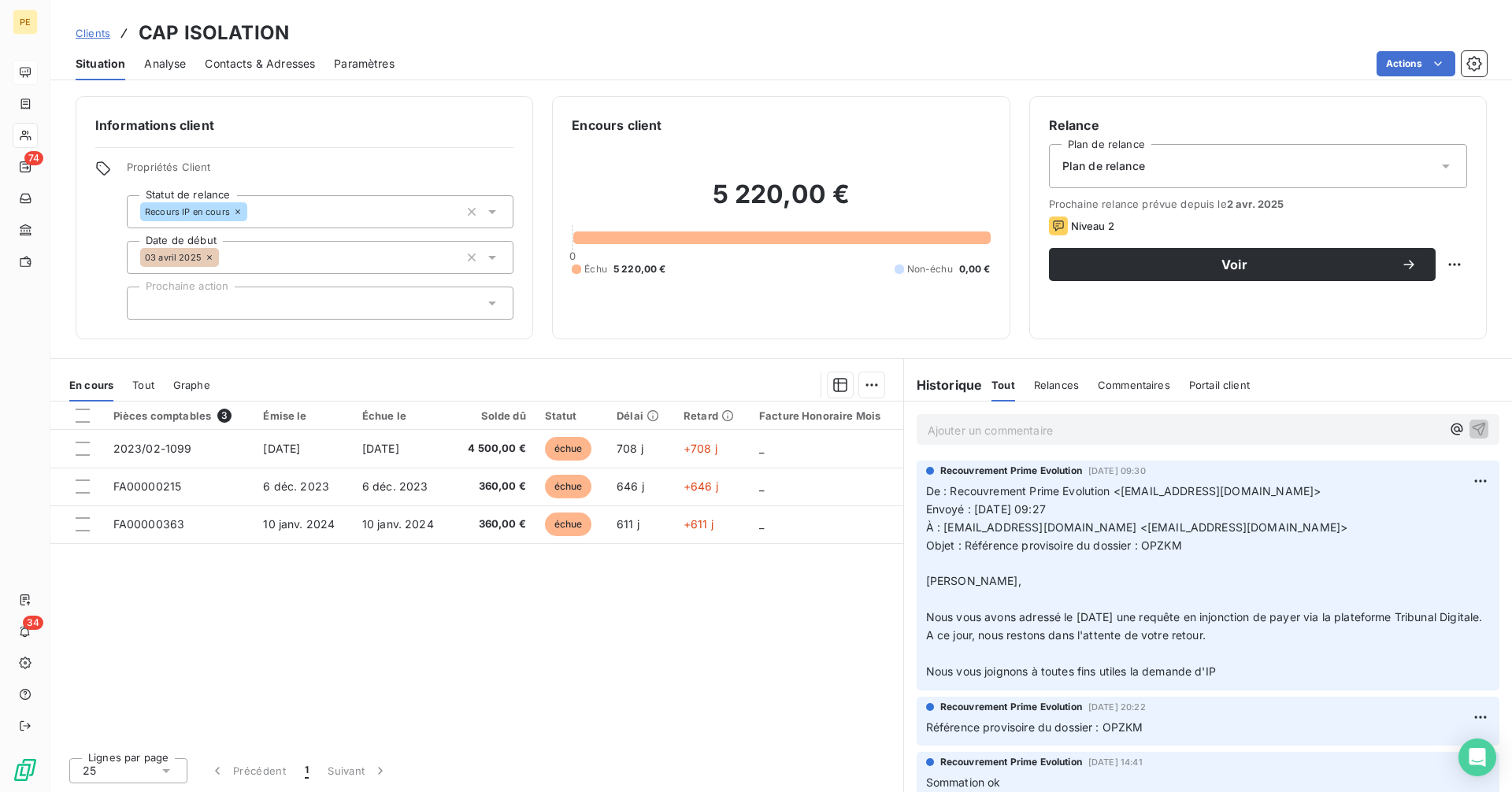
click at [1047, 431] on p "Ajouter un commentaire ﻿" at bounding box center [1184, 430] width 514 height 20
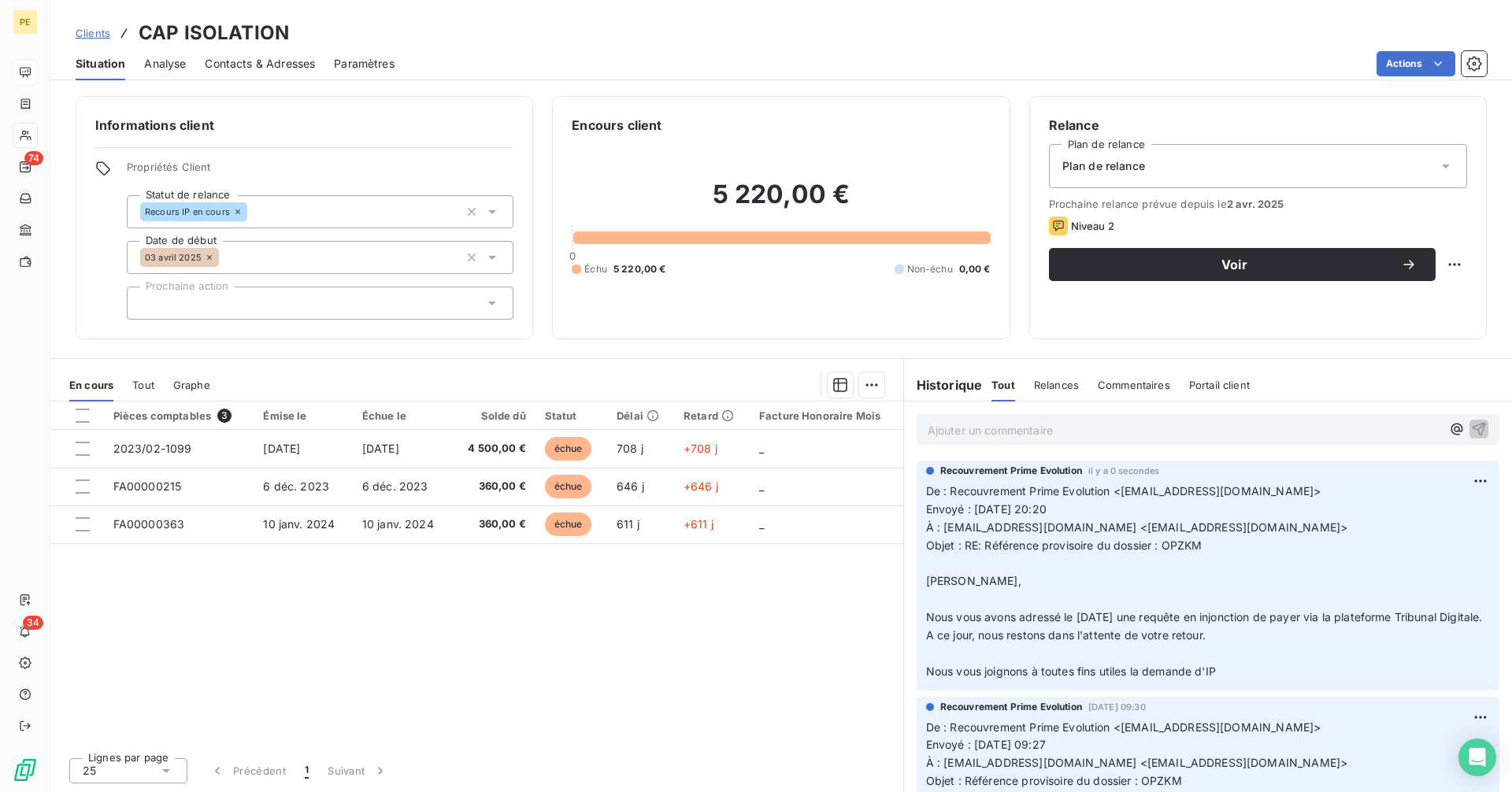
click at [92, 32] on span "Clients" at bounding box center [93, 33] width 34 height 13
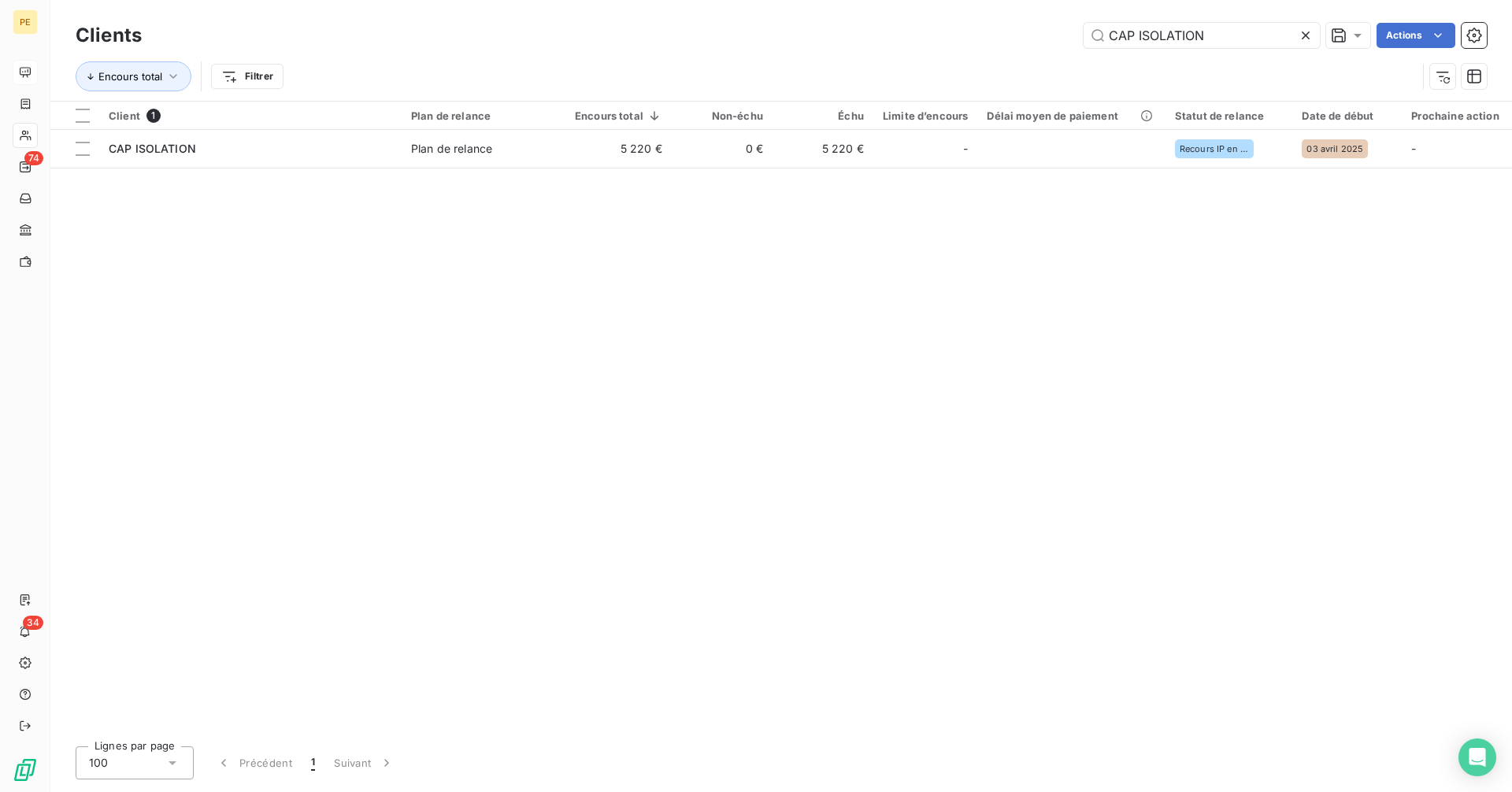
drag, startPoint x: 1228, startPoint y: 34, endPoint x: 967, endPoint y: 56, distance: 261.9
click at [967, 56] on div "Clients CAP ISOLATION Actions Encours total Filtrer" at bounding box center [781, 59] width 1411 height 82
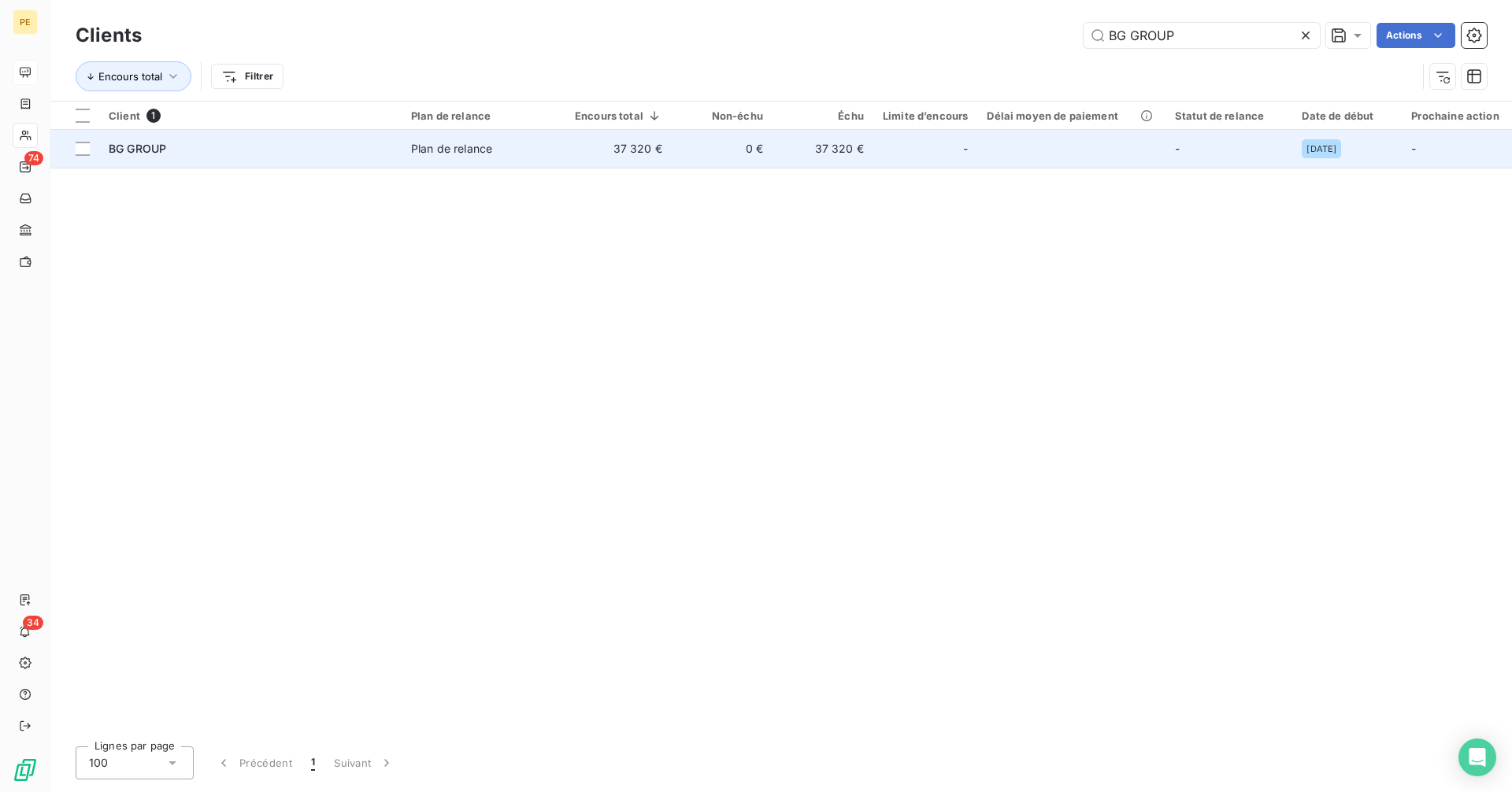
type input "BG GROUP"
click at [639, 160] on td "37 320 €" at bounding box center [618, 149] width 106 height 38
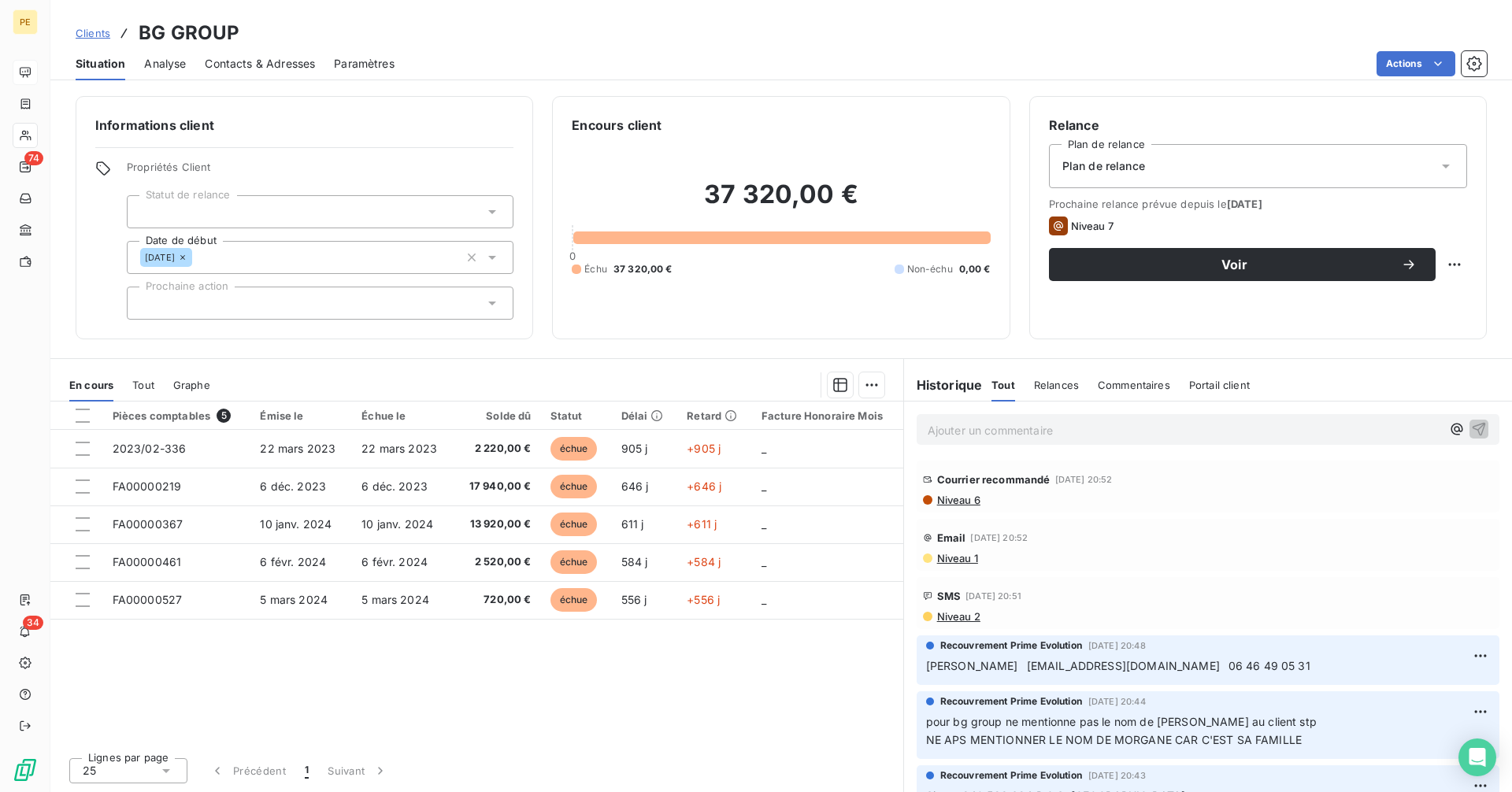
click at [964, 497] on span "Niveau 6" at bounding box center [959, 500] width 45 height 13
click at [255, 68] on span "Contacts & Adresses" at bounding box center [260, 64] width 110 height 16
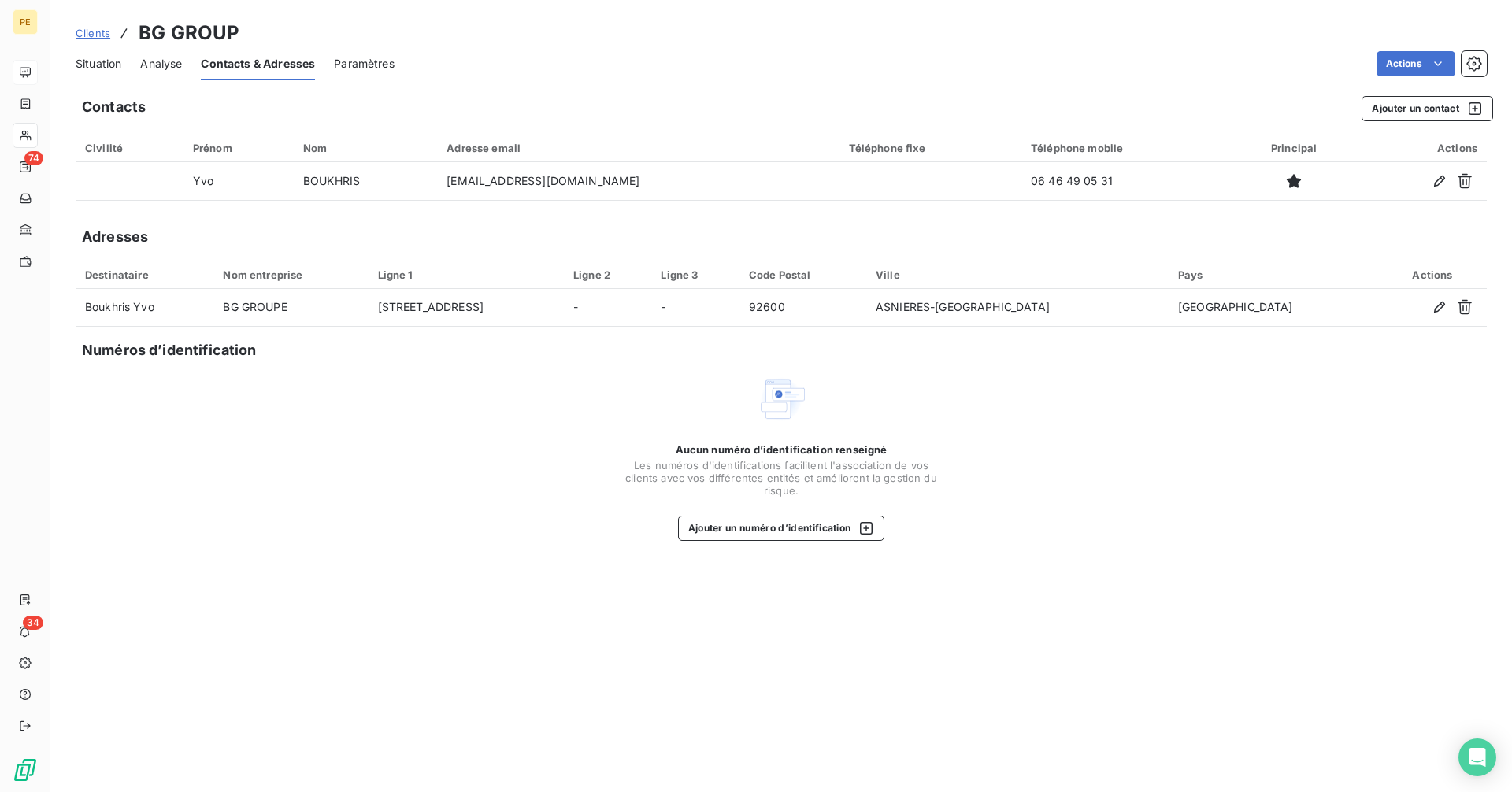
click at [95, 57] on span "Situation" at bounding box center [98, 64] width 46 height 16
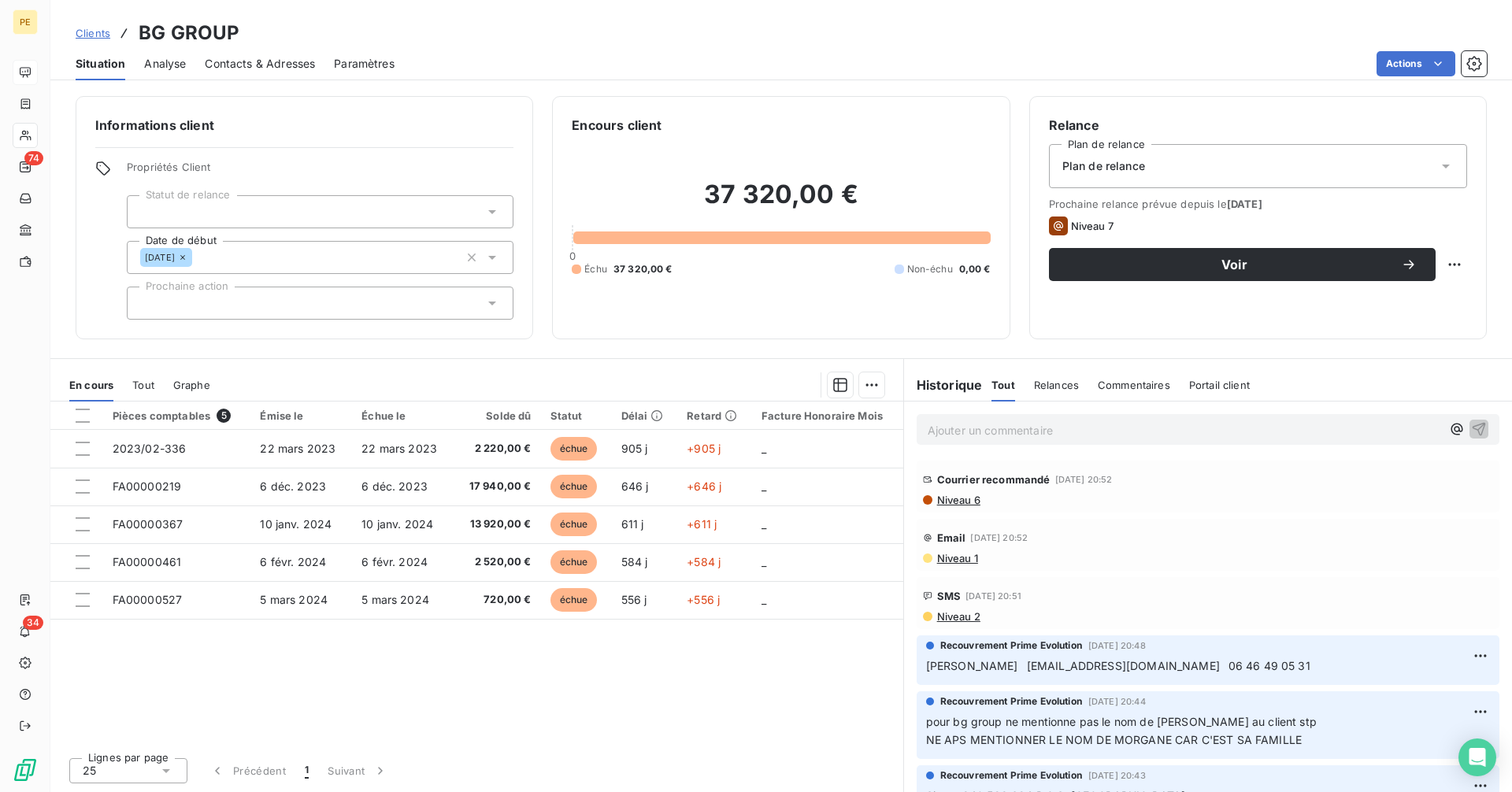
click at [984, 436] on p "Ajouter un commentaire ﻿" at bounding box center [1184, 430] width 514 height 20
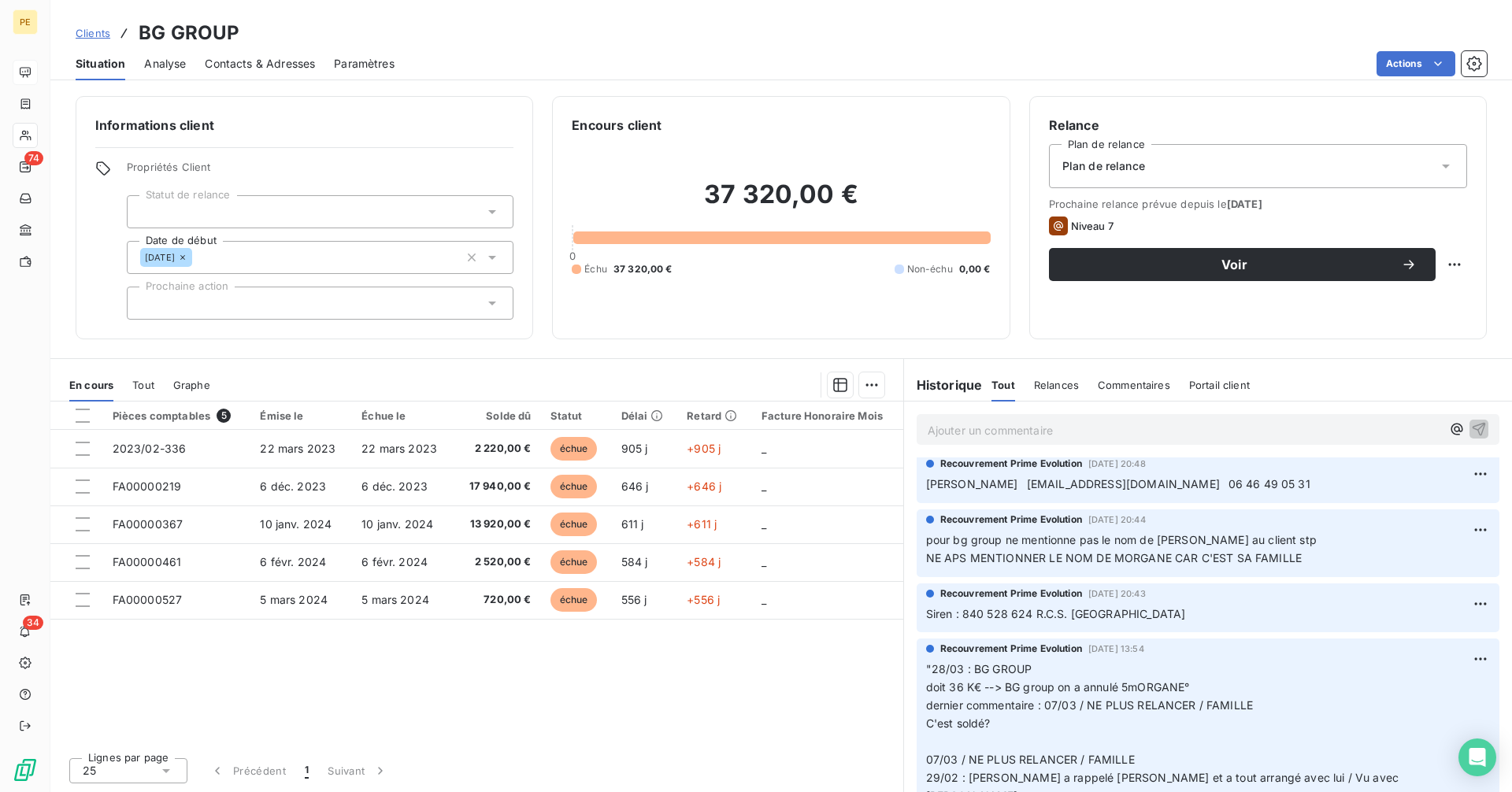
scroll to position [184, 0]
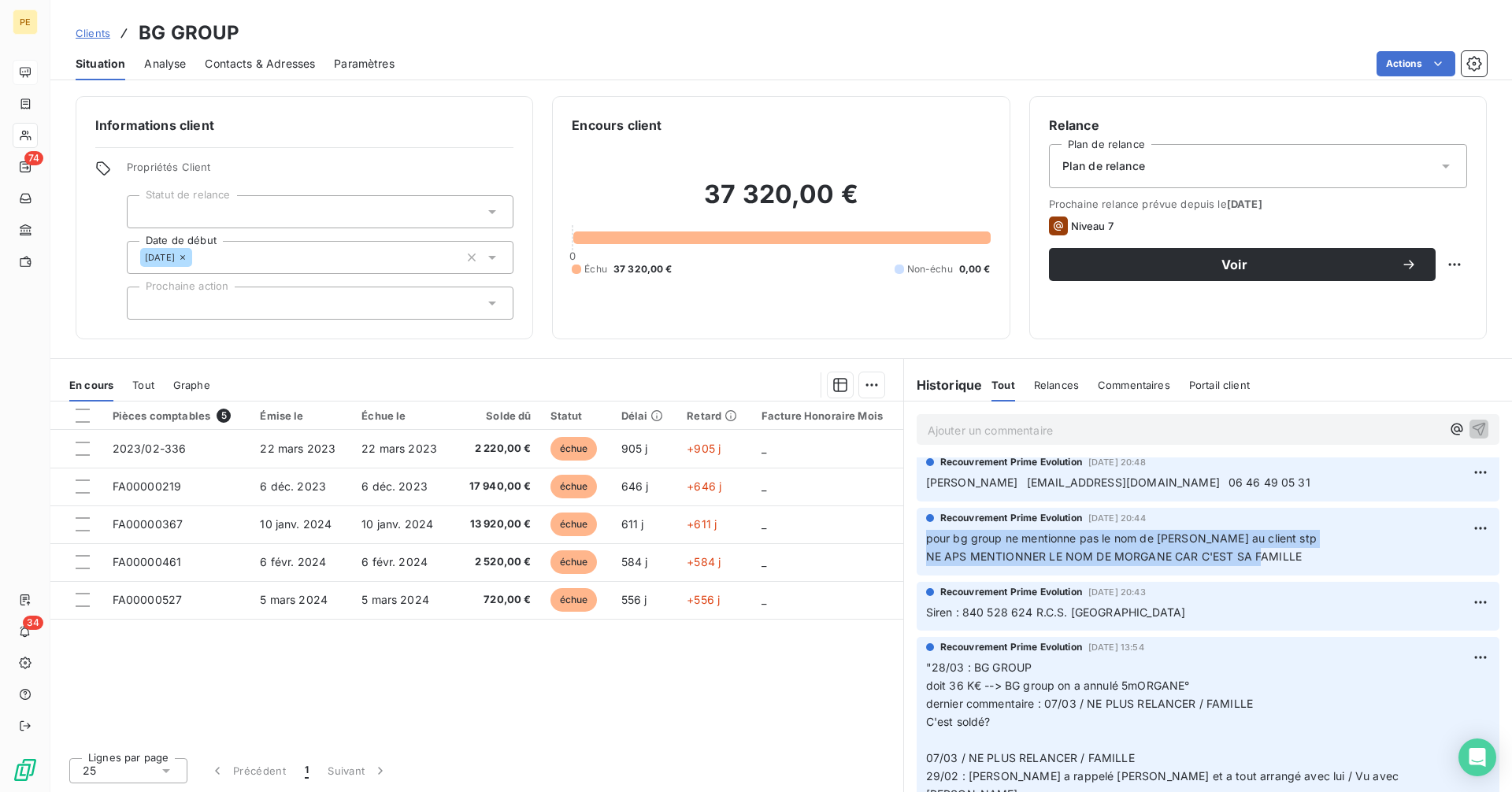
drag, startPoint x: 1290, startPoint y: 558, endPoint x: 915, endPoint y: 543, distance: 375.3
click at [915, 543] on div "Recouvrement Prime Evolution [DATE] 20:44 pour bg group ne mentionne pas le nom…" at bounding box center [1208, 542] width 608 height 74
drag, startPoint x: 1303, startPoint y: 556, endPoint x: 916, endPoint y: 536, distance: 387.5
click at [917, 536] on div "Recouvrement Prime Evolution [DATE] 20:44 pour bg group ne mentionne pas le nom…" at bounding box center [1209, 541] width 583 height 68
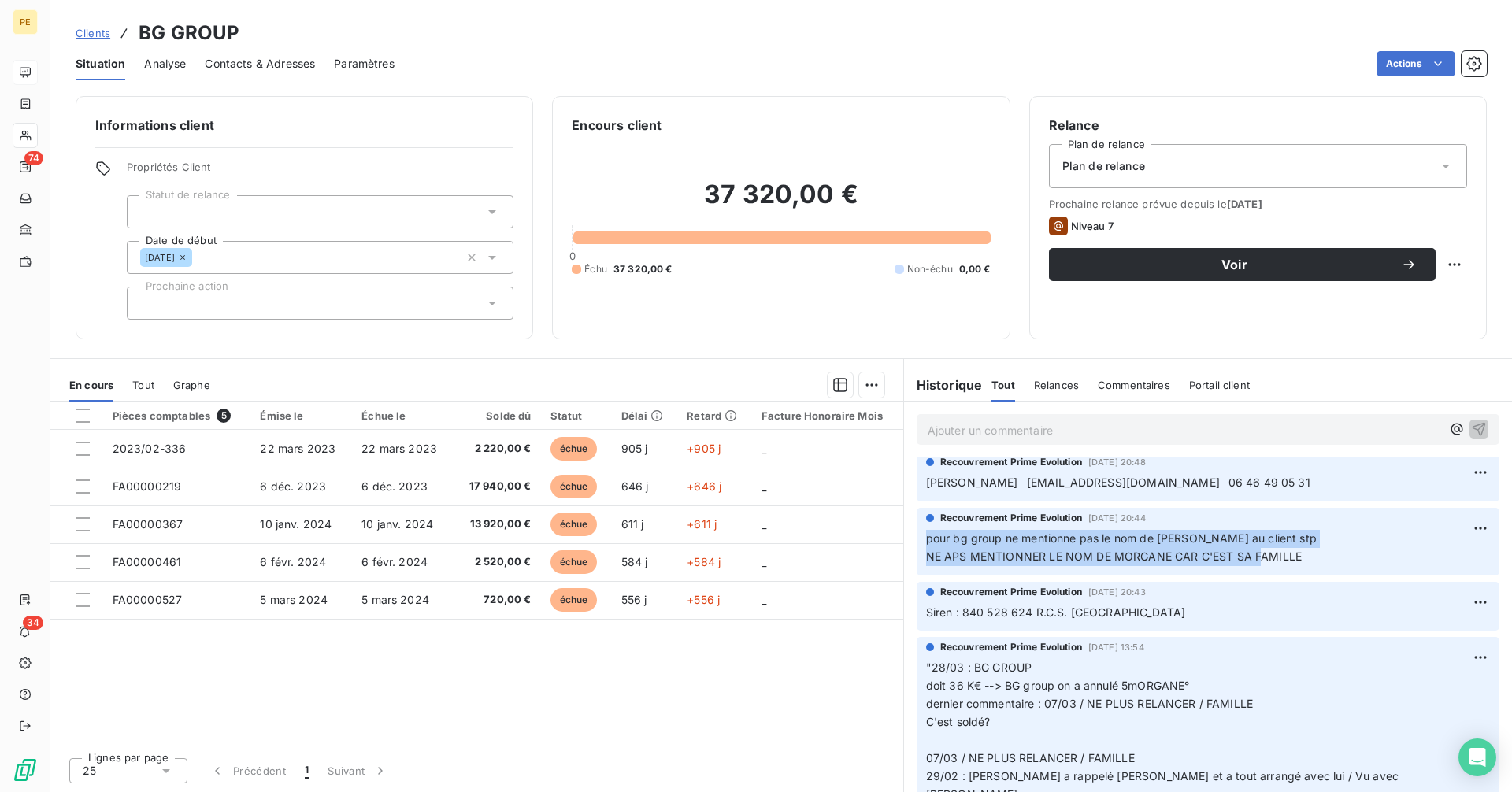
copy span "pour bg group ne mentionne pas le nom de [PERSON_NAME] au client stp NE APS MEN…"
